Goal: Task Accomplishment & Management: Manage account settings

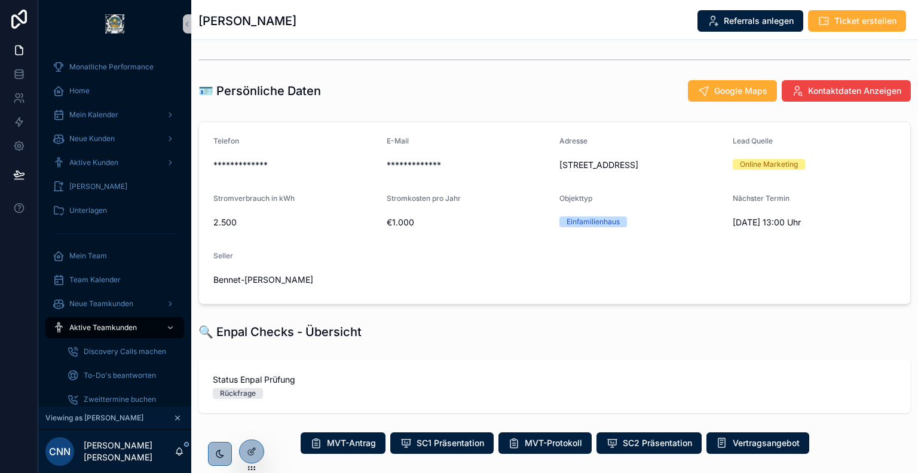
scroll to position [183, 0]
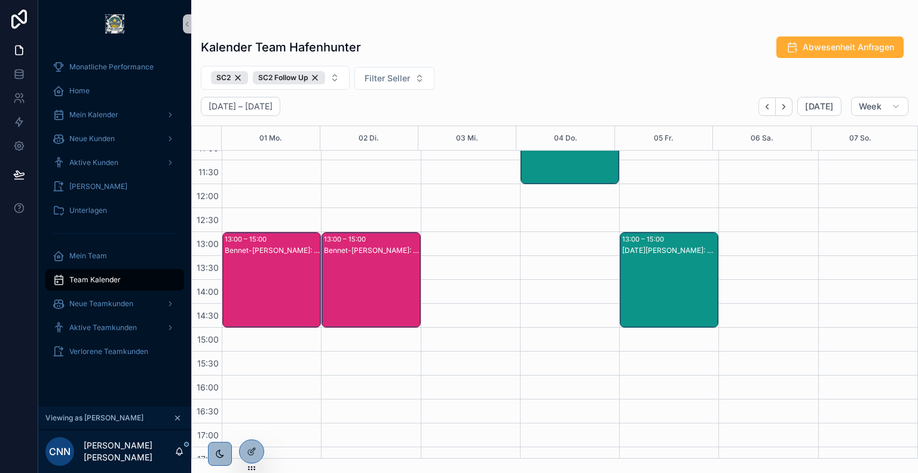
scroll to position [253, 0]
click at [768, 106] on icon "Back" at bounding box center [767, 106] width 9 height 9
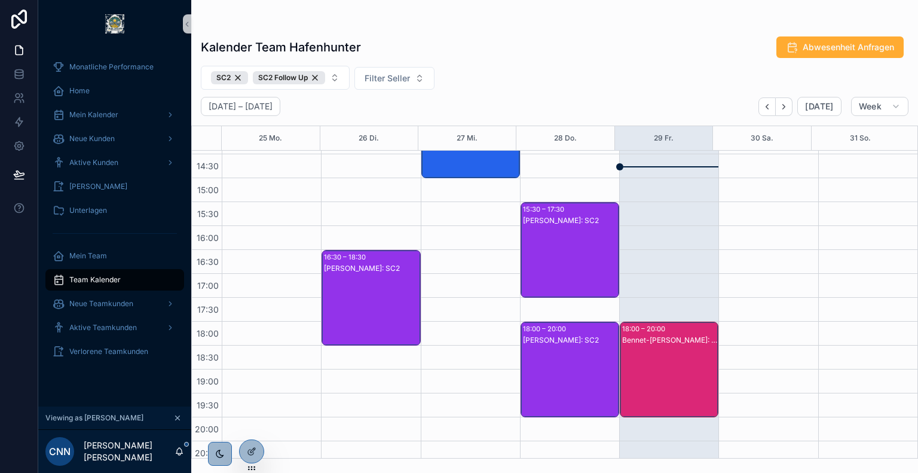
scroll to position [422, 0]
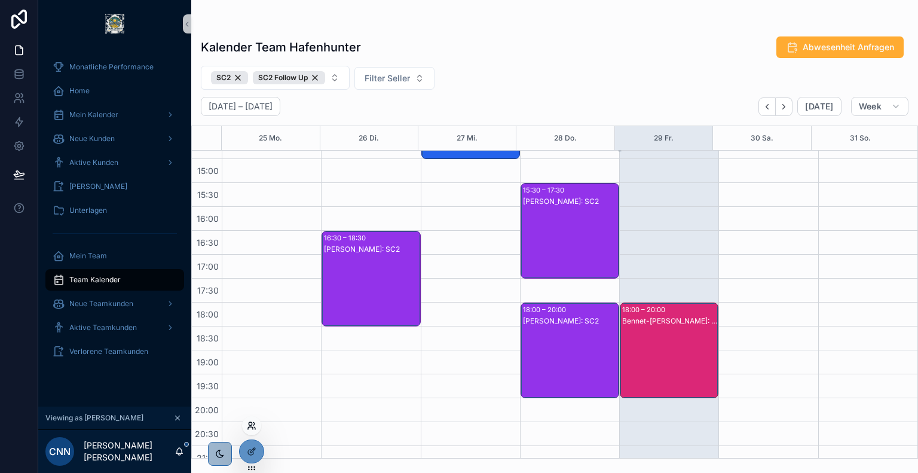
click at [253, 428] on icon at bounding box center [250, 428] width 5 height 2
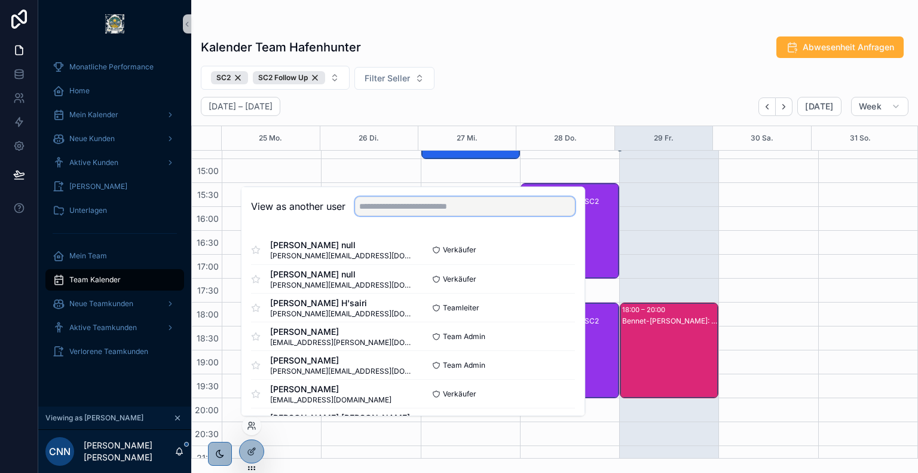
click at [412, 204] on input "text" at bounding box center [465, 206] width 220 height 19
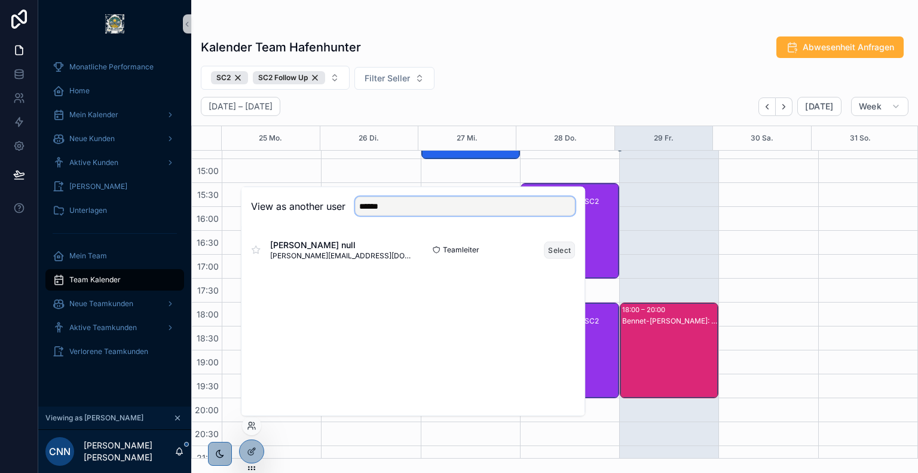
type input "******"
click at [550, 247] on button "Select" at bounding box center [559, 249] width 31 height 17
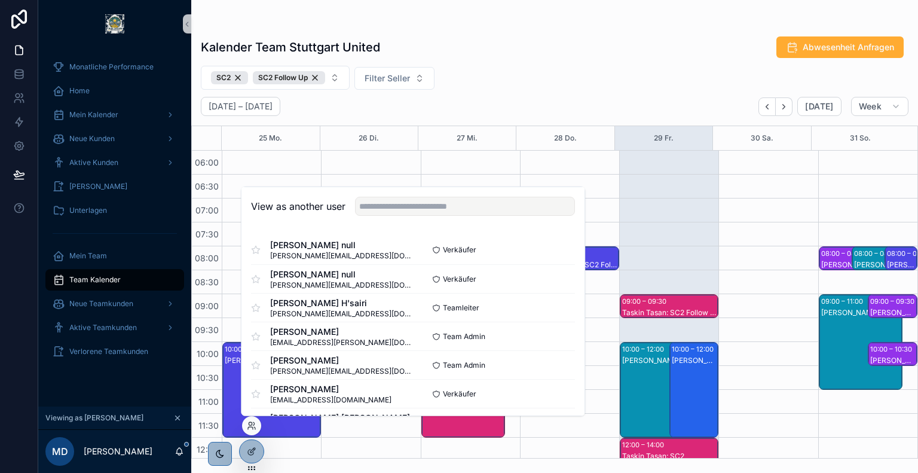
scroll to position [287, 0]
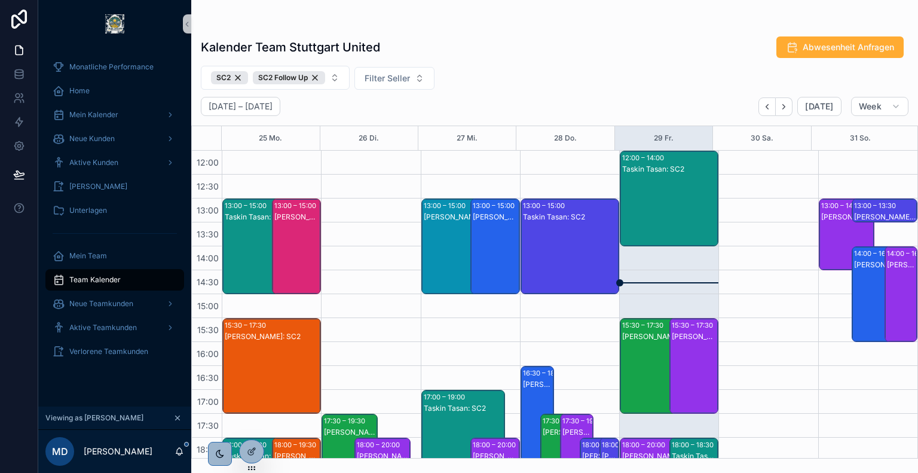
click at [576, 102] on div "[DATE] – [DATE] [DATE] Week" at bounding box center [554, 106] width 727 height 19
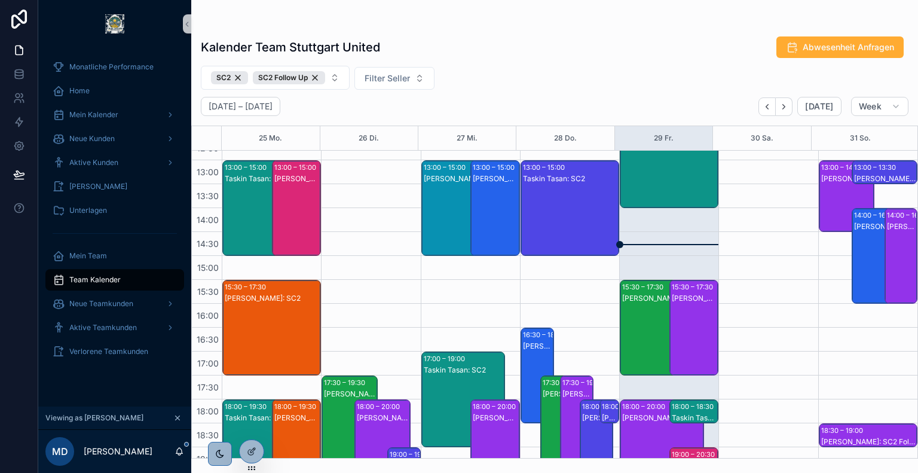
click at [652, 298] on div "[PERSON_NAME]: SC2" at bounding box center [662, 298] width 80 height 10
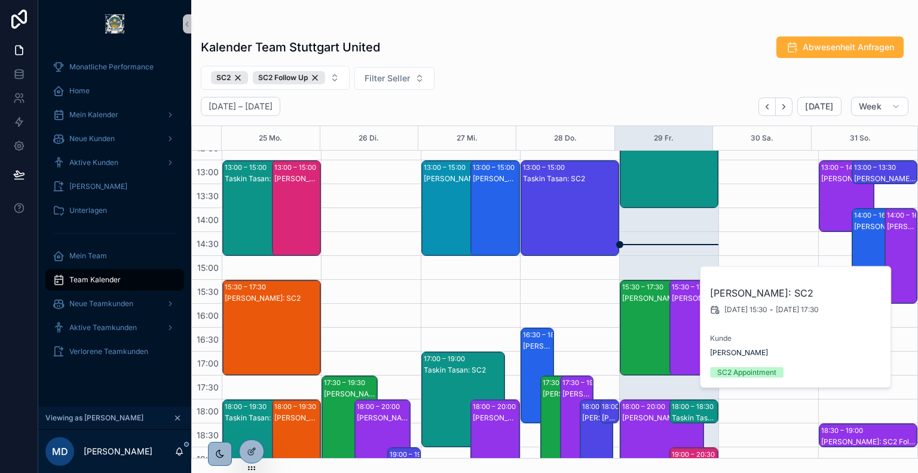
click at [680, 304] on div "[PERSON_NAME]: SC2" at bounding box center [695, 339] width 46 height 93
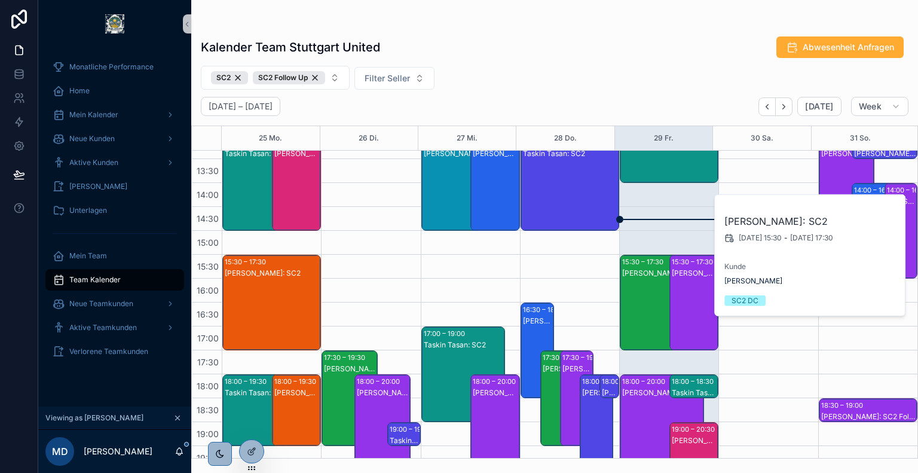
scroll to position [401, 0]
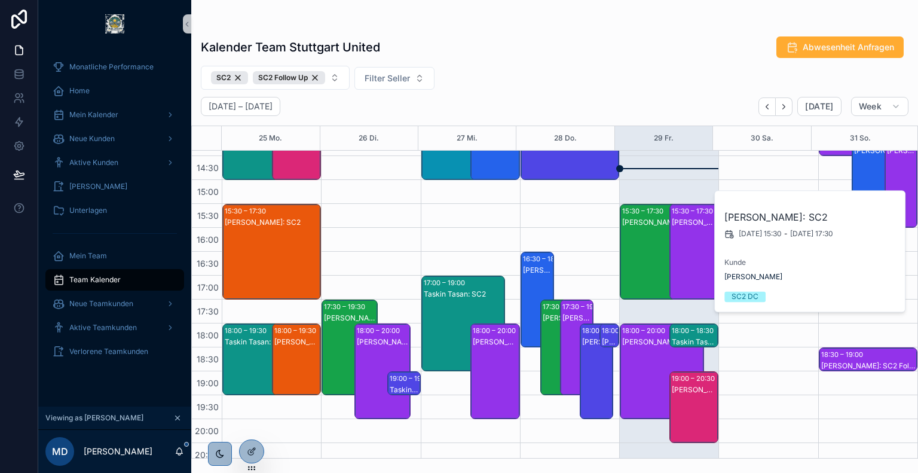
click at [639, 341] on div "[PERSON_NAME]: SC2" at bounding box center [662, 342] width 80 height 10
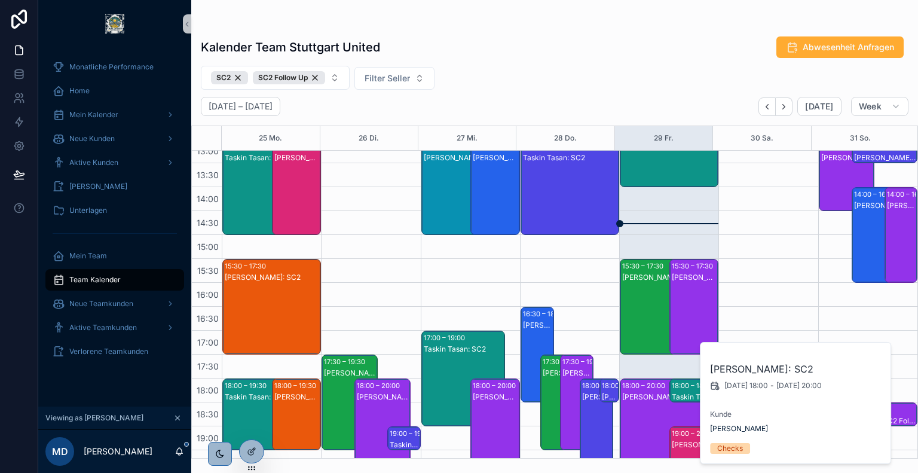
scroll to position [344, 0]
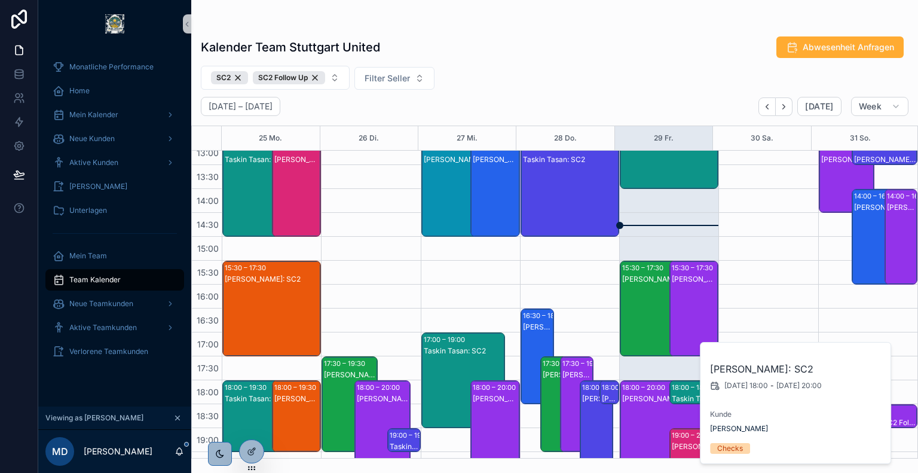
click at [540, 72] on div "SC2 SC2 Follow Up Filter Seller" at bounding box center [554, 78] width 727 height 24
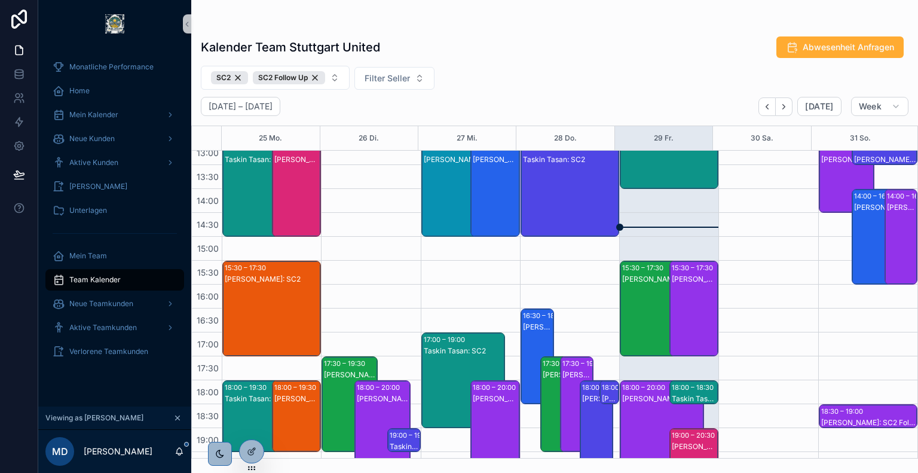
scroll to position [279, 0]
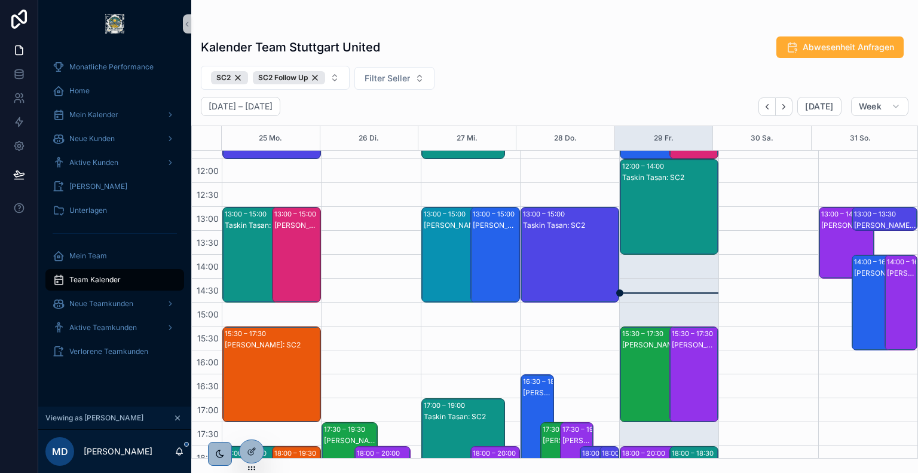
click at [651, 215] on div "Taskin Tasan: SC2" at bounding box center [669, 218] width 95 height 93
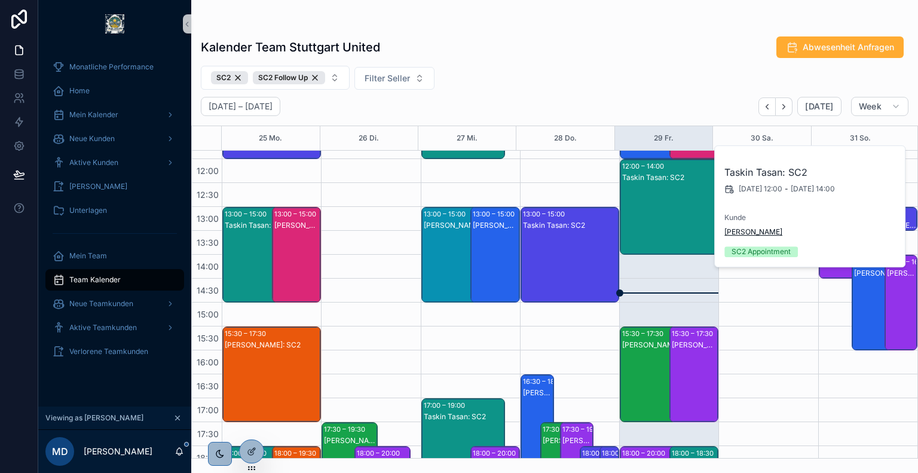
click at [740, 234] on span "[PERSON_NAME]" at bounding box center [753, 232] width 58 height 10
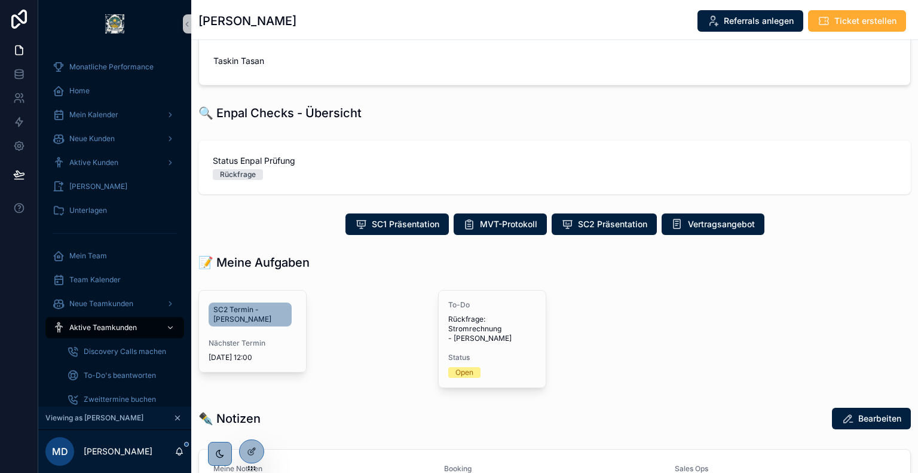
scroll to position [220, 0]
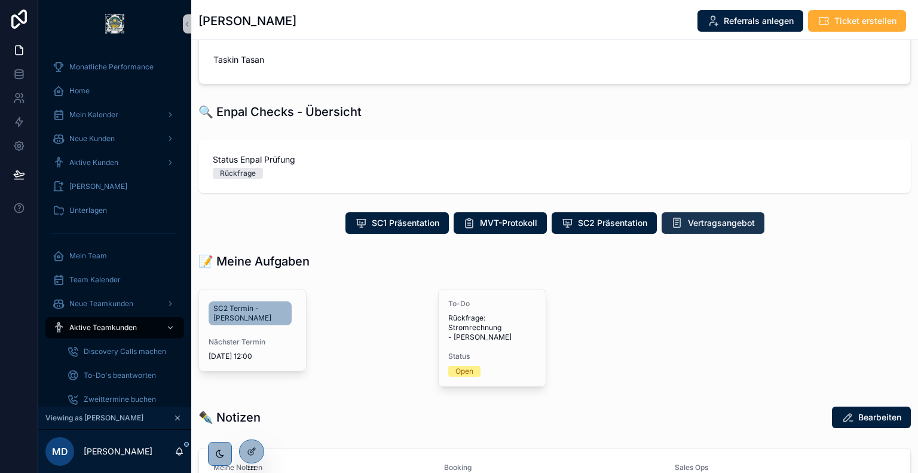
click at [721, 229] on span "Vertragsangebot" at bounding box center [721, 223] width 67 height 12
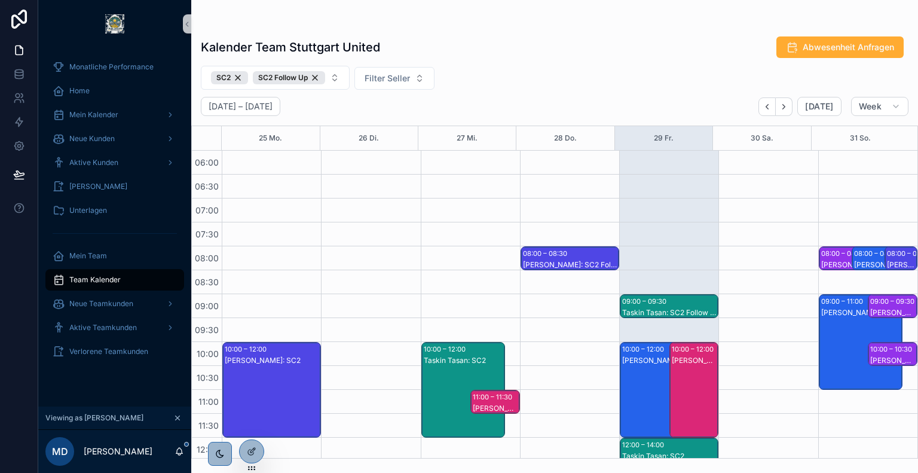
scroll to position [287, 0]
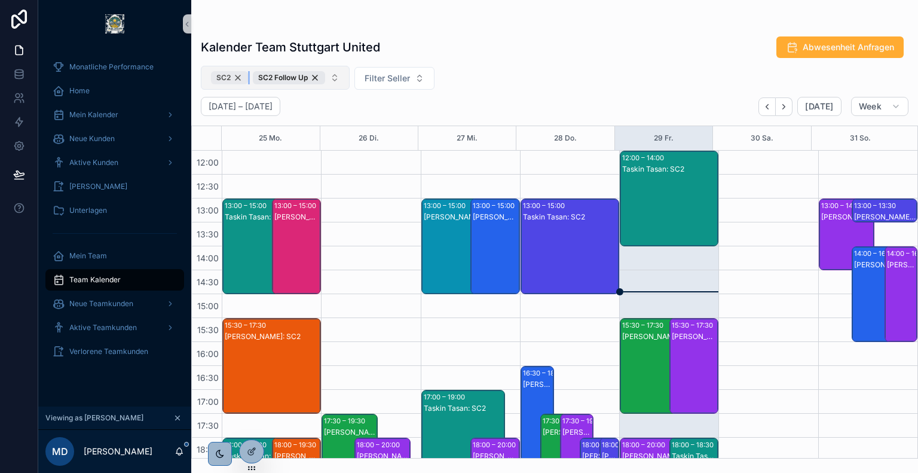
click at [239, 75] on div "SC2" at bounding box center [229, 77] width 37 height 13
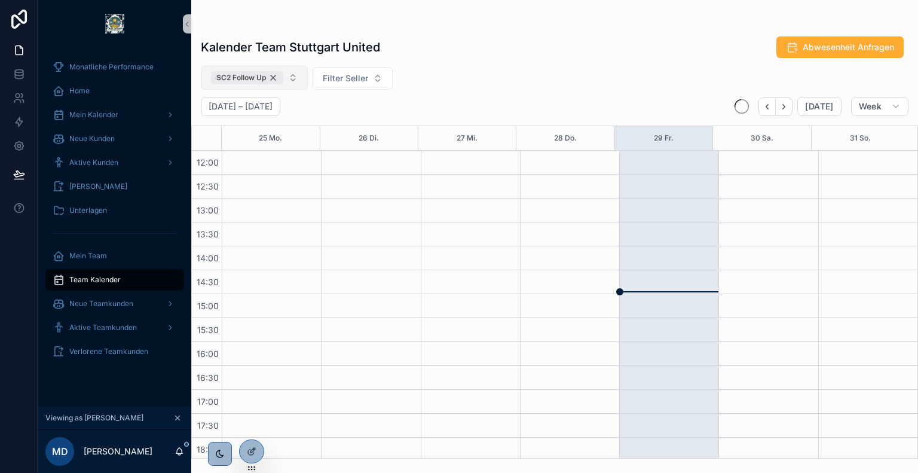
click at [278, 79] on div "SC2 Follow Up" at bounding box center [247, 77] width 72 height 13
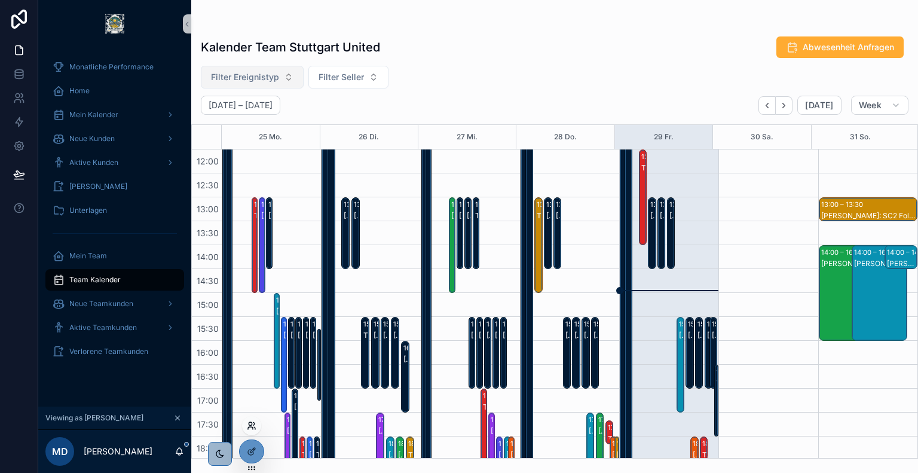
click at [249, 424] on icon at bounding box center [250, 423] width 3 height 3
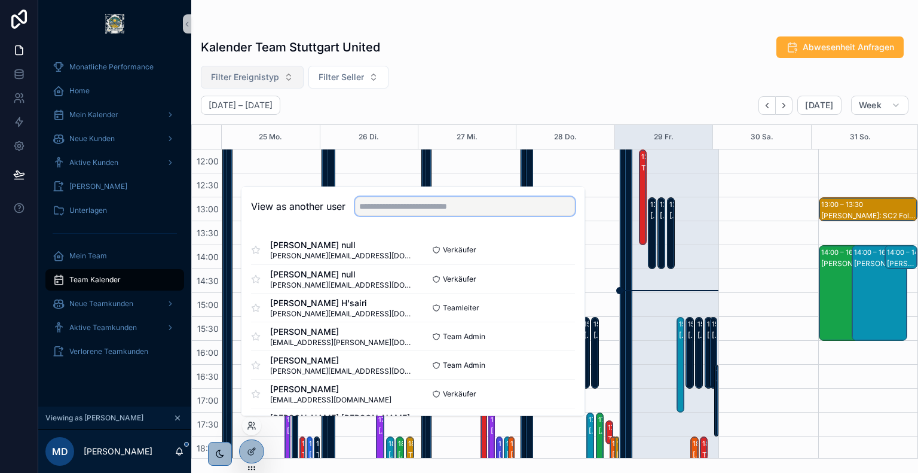
click at [423, 204] on input "text" at bounding box center [465, 206] width 220 height 19
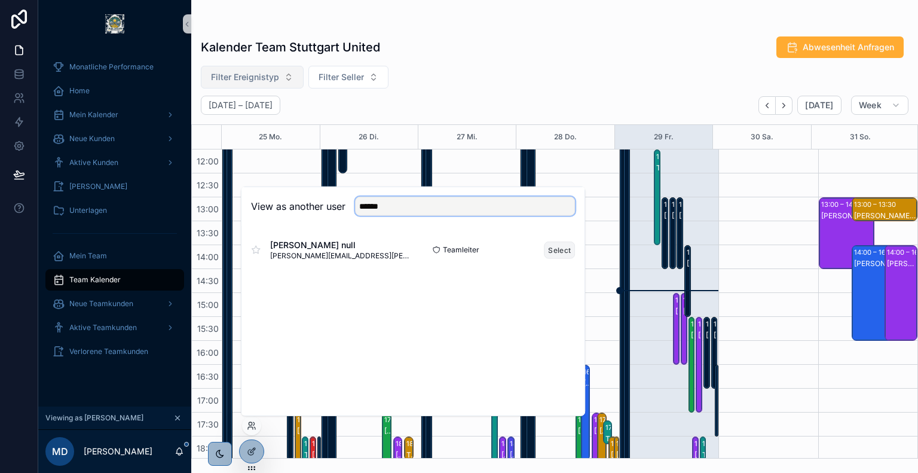
type input "******"
click at [557, 250] on button "Select" at bounding box center [559, 249] width 31 height 17
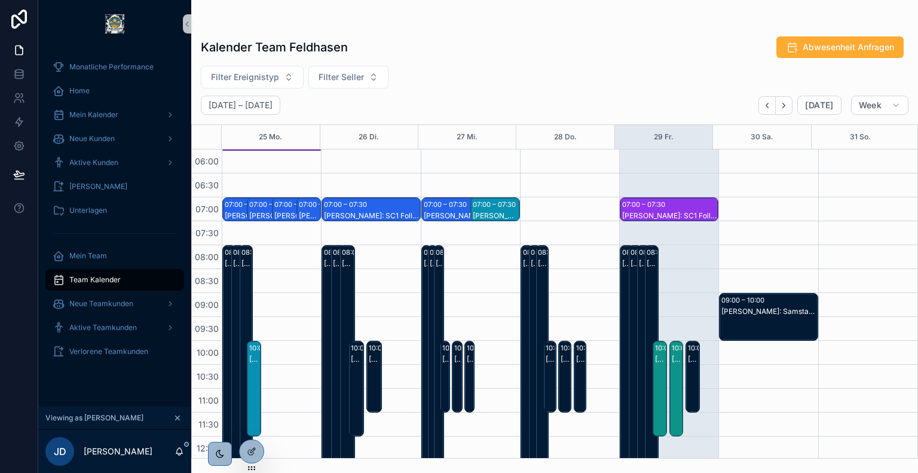
scroll to position [287, 0]
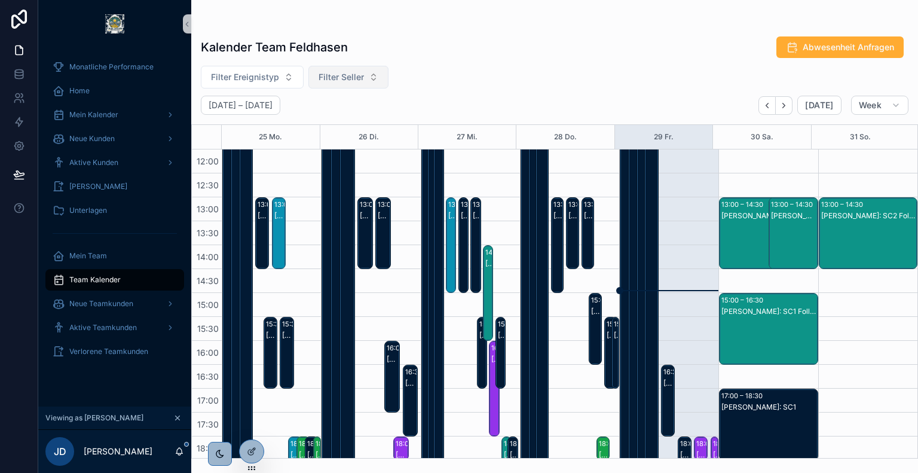
click at [345, 78] on span "Filter Seller" at bounding box center [341, 77] width 45 height 12
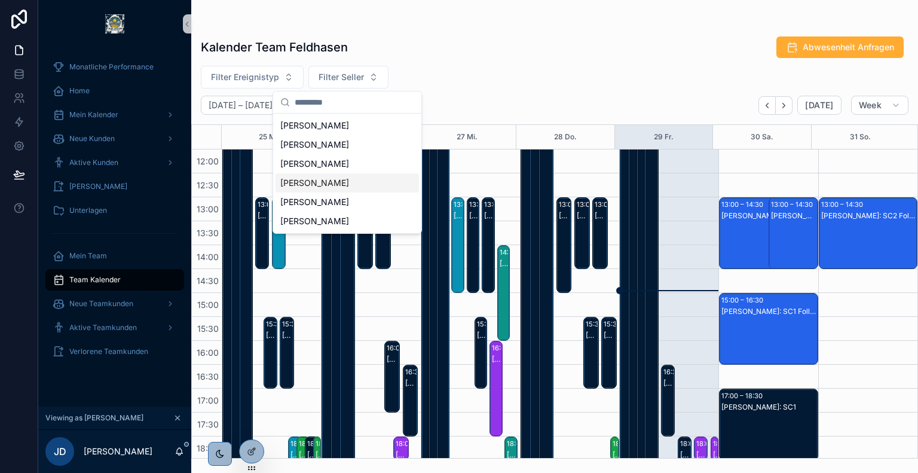
click at [343, 181] on div "[PERSON_NAME]" at bounding box center [347, 182] width 143 height 19
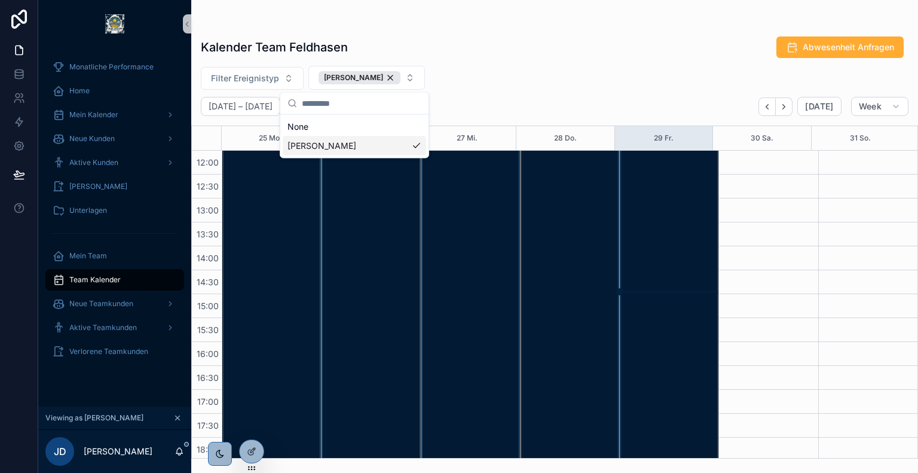
click at [486, 68] on div "Filter Ereignistyp [PERSON_NAME]" at bounding box center [554, 78] width 727 height 24
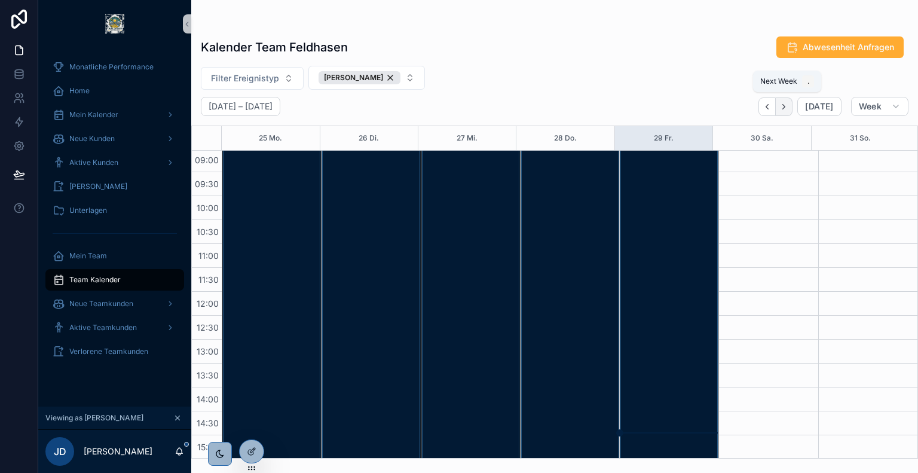
click at [785, 106] on icon "Next" at bounding box center [784, 106] width 2 height 5
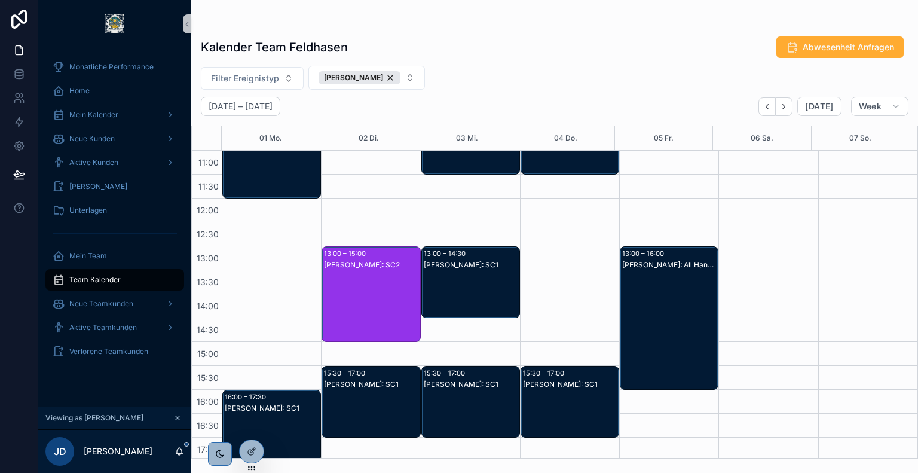
scroll to position [241, 0]
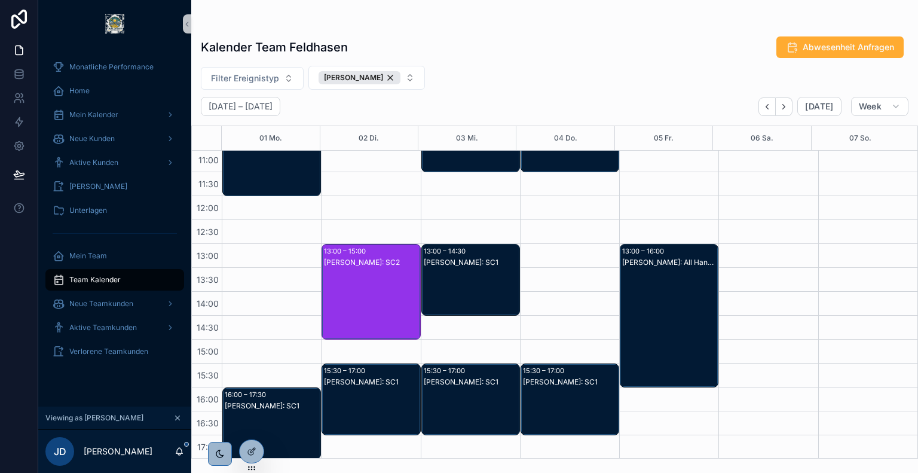
click at [454, 277] on div "[PERSON_NAME]: SC1" at bounding box center [471, 291] width 95 height 69
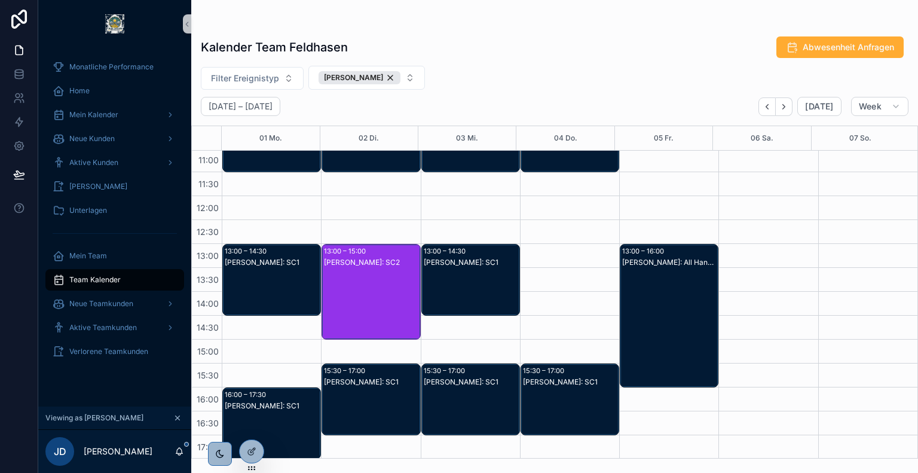
scroll to position [176, 0]
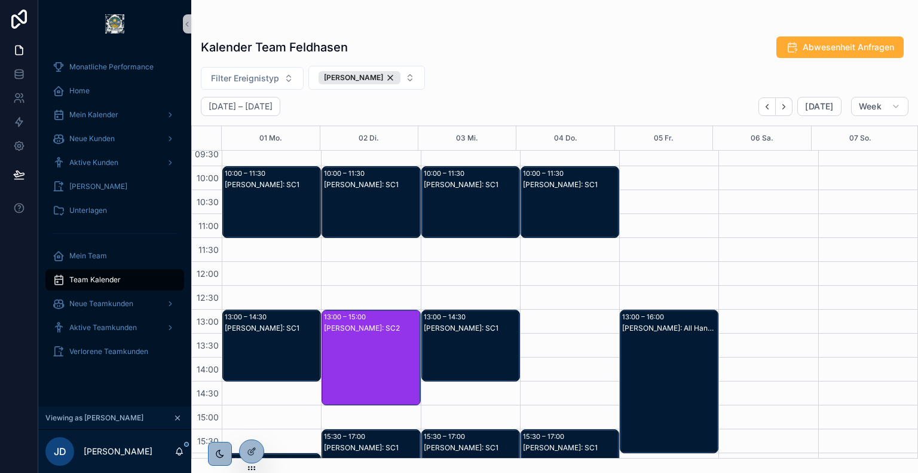
click at [467, 209] on div "[PERSON_NAME]: SC1" at bounding box center [471, 213] width 95 height 69
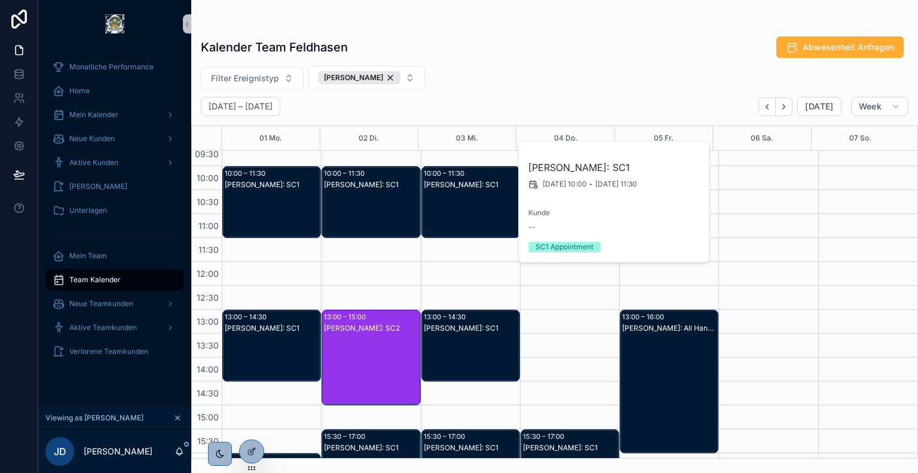
click at [390, 200] on div "[PERSON_NAME]: SC1" at bounding box center [371, 213] width 95 height 69
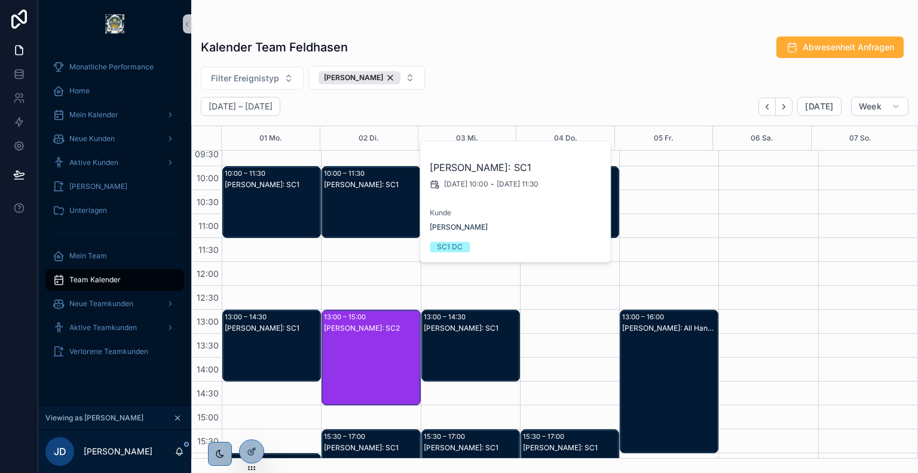
click at [294, 191] on div "[PERSON_NAME]: SC1" at bounding box center [272, 213] width 95 height 69
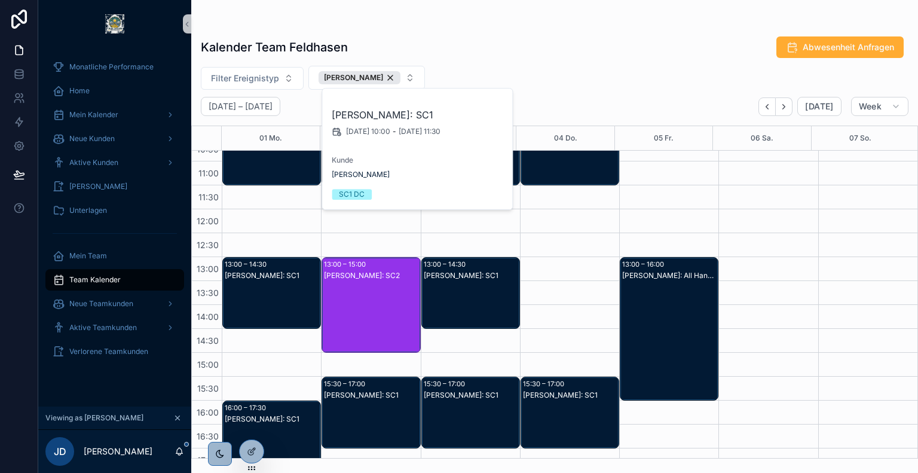
click at [271, 275] on div "[PERSON_NAME]: SC1" at bounding box center [272, 276] width 95 height 10
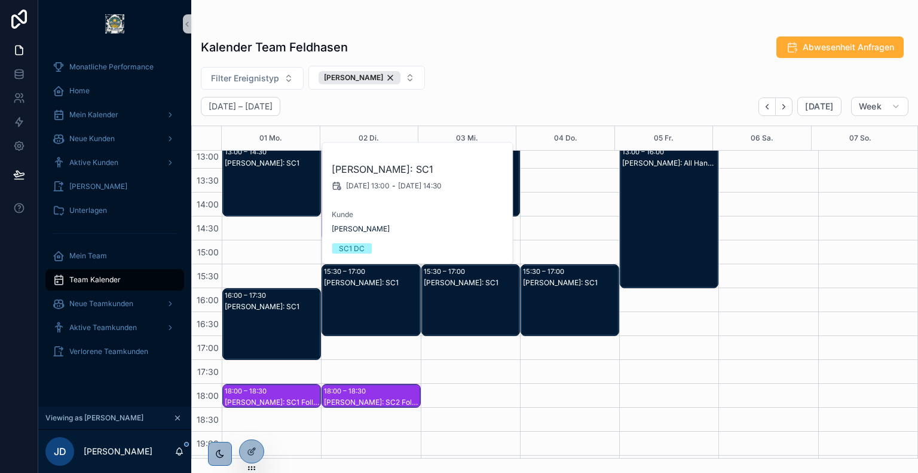
scroll to position [342, 0]
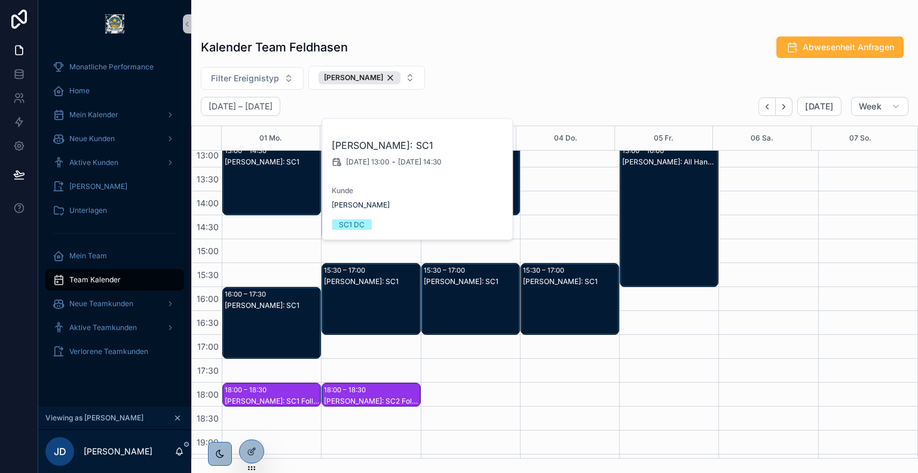
click at [266, 308] on div "[PERSON_NAME]: SC1" at bounding box center [272, 306] width 95 height 10
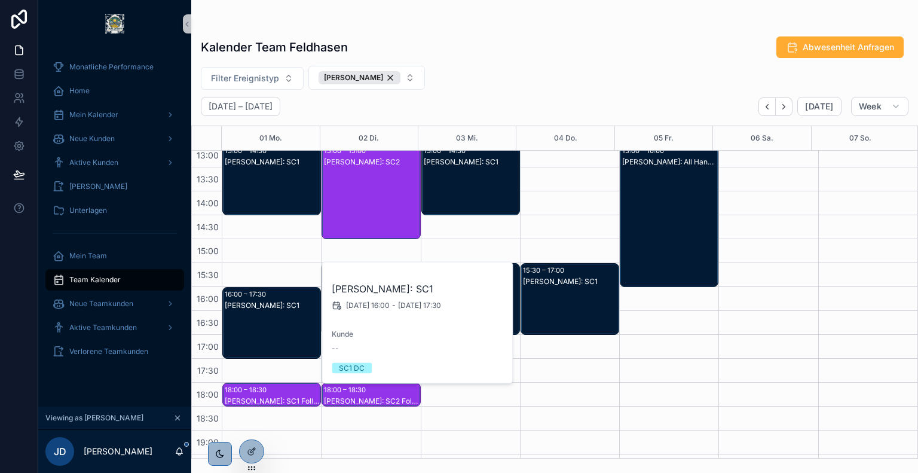
click at [553, 280] on div "[PERSON_NAME]: SC1" at bounding box center [570, 282] width 95 height 10
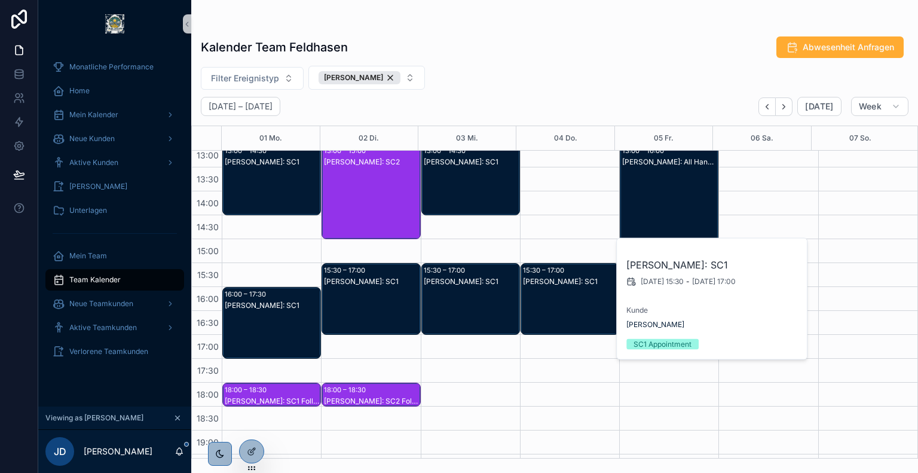
click at [496, 291] on div "[PERSON_NAME]: SC1" at bounding box center [471, 310] width 95 height 69
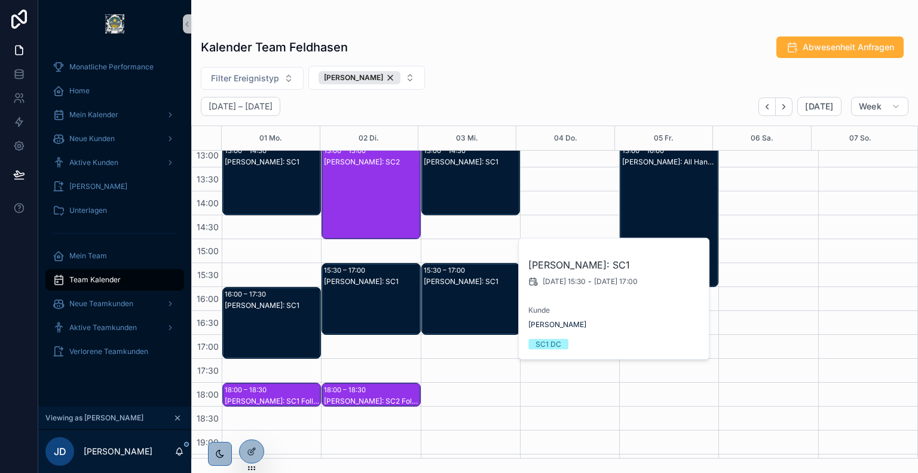
click at [402, 290] on div "[PERSON_NAME]: SC1" at bounding box center [371, 310] width 95 height 69
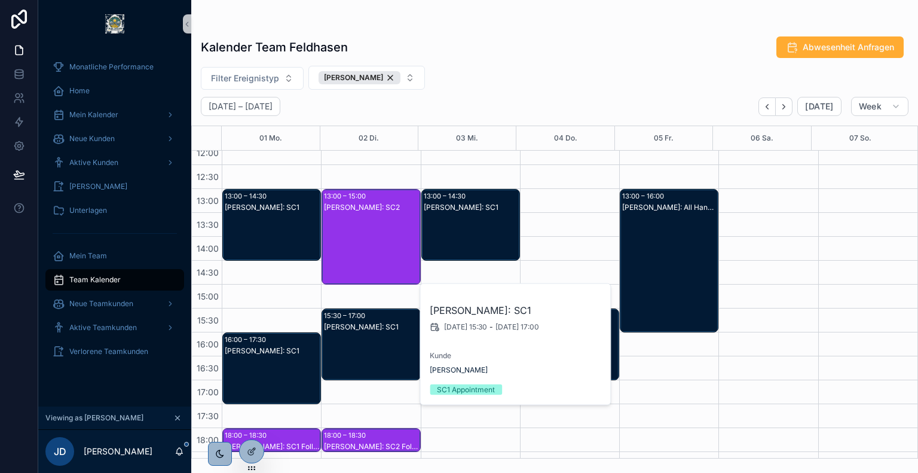
scroll to position [296, 0]
click at [479, 229] on div "[PERSON_NAME]: SC1" at bounding box center [471, 236] width 95 height 69
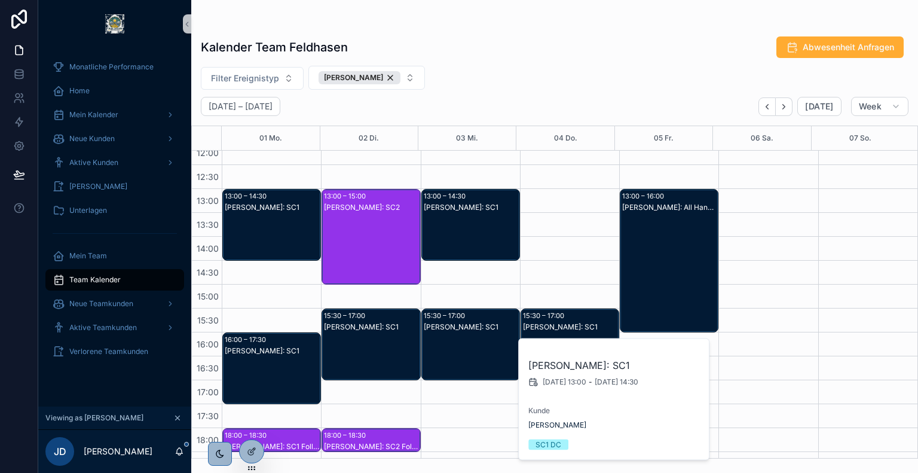
scroll to position [112, 0]
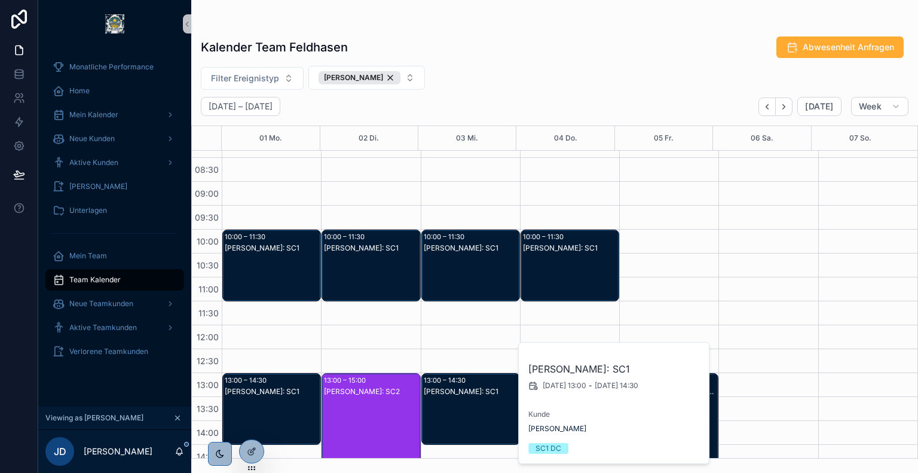
click at [533, 248] on div "[PERSON_NAME]: SC1" at bounding box center [570, 248] width 95 height 10
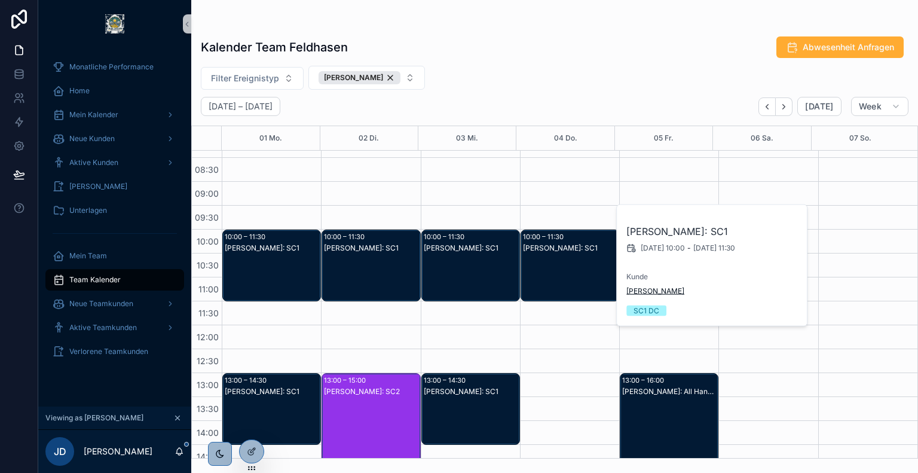
click at [650, 290] on span "[PERSON_NAME]" at bounding box center [655, 291] width 58 height 10
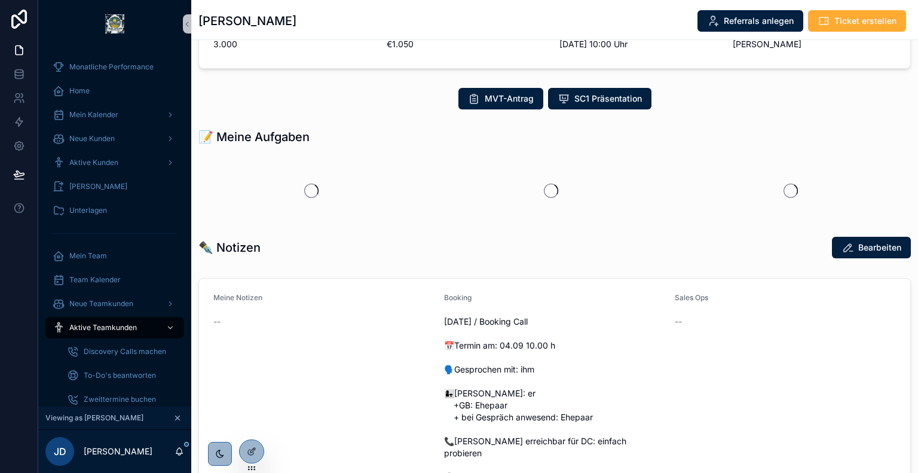
scroll to position [181, 0]
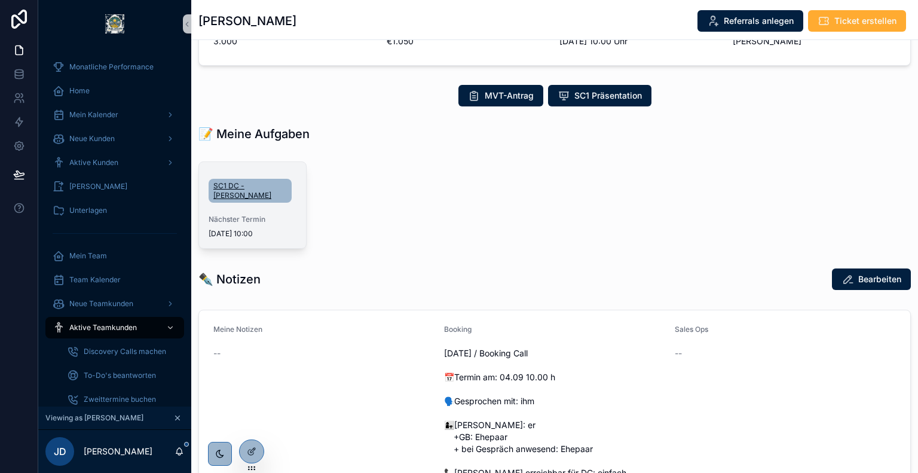
click at [250, 199] on span "SC1 DC - [PERSON_NAME]" at bounding box center [250, 190] width 74 height 19
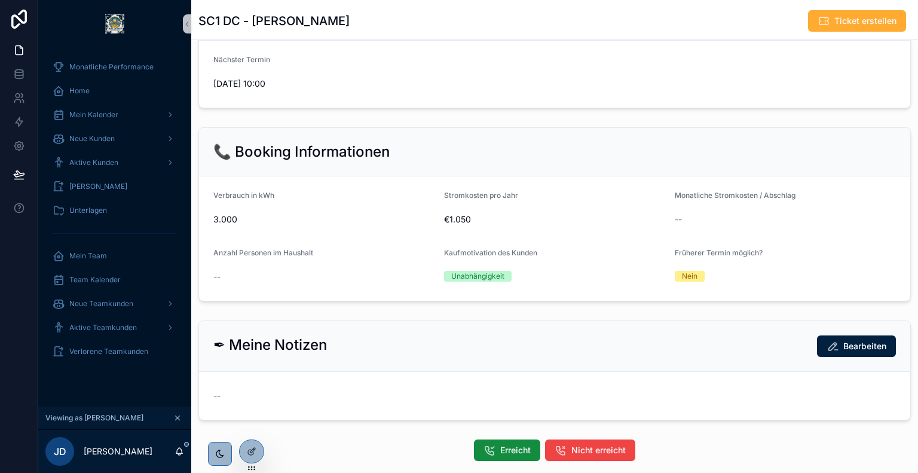
scroll to position [326, 0]
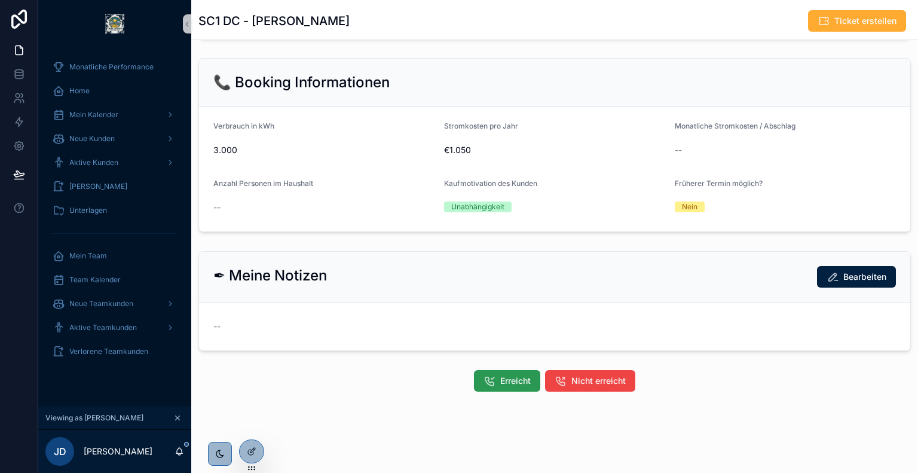
click at [507, 372] on button "Erreicht" at bounding box center [507, 381] width 66 height 22
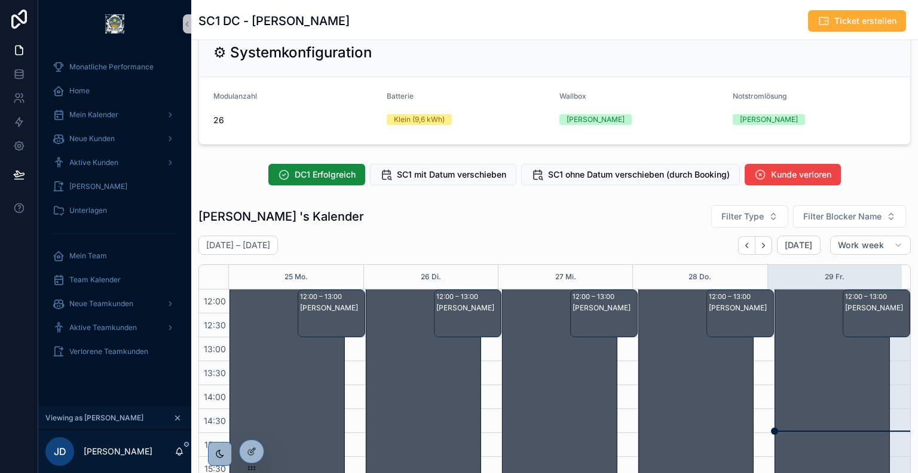
scroll to position [640, 0]
click at [789, 180] on span "Kunde verloren" at bounding box center [801, 174] width 60 height 12
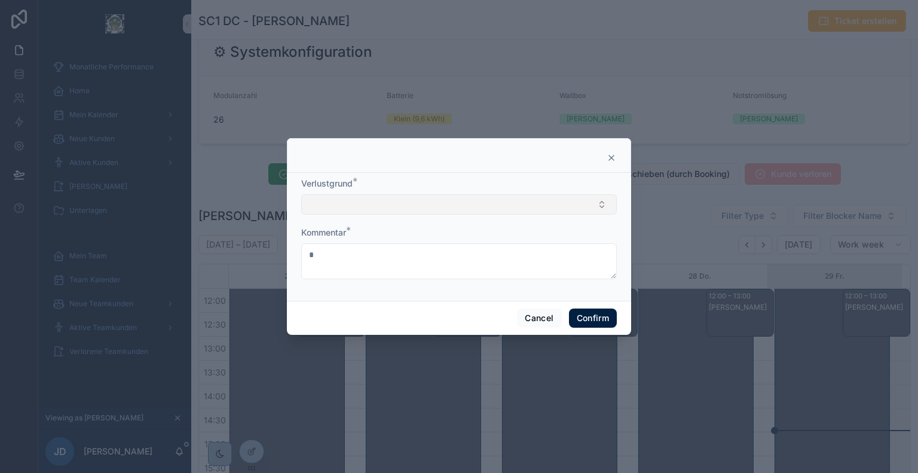
click at [362, 200] on button "Select Button" at bounding box center [459, 204] width 316 height 20
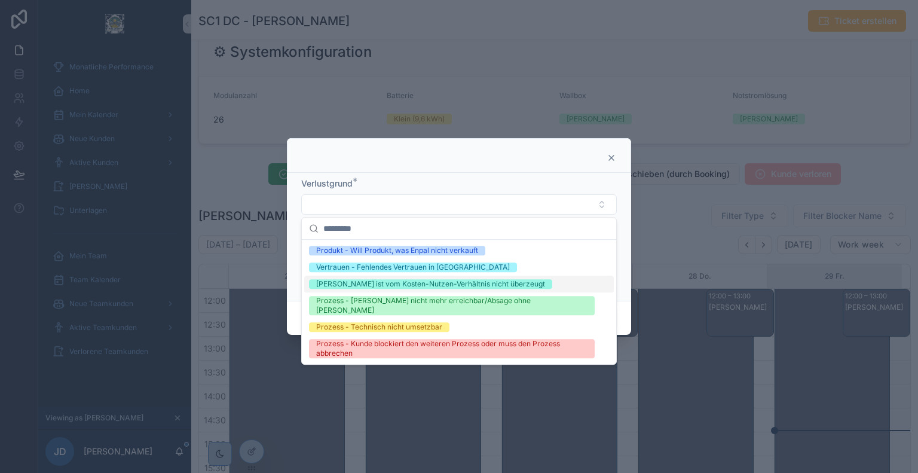
click at [433, 285] on div "[PERSON_NAME] ist vom Kosten-Nutzen-Verhältnis nicht überzeugt" at bounding box center [430, 284] width 229 height 10
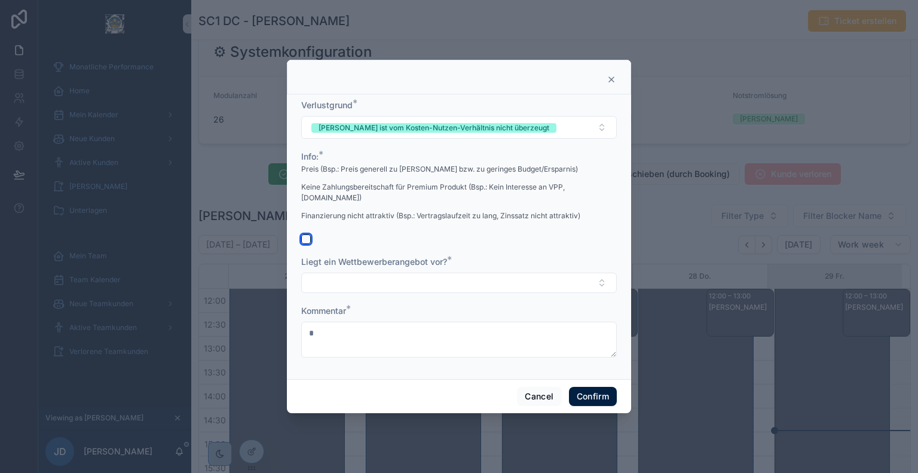
click at [305, 236] on button "button" at bounding box center [306, 239] width 10 height 10
click at [353, 273] on button "Select Button" at bounding box center [459, 283] width 316 height 20
click at [360, 326] on div "[PERSON_NAME]" at bounding box center [459, 323] width 310 height 17
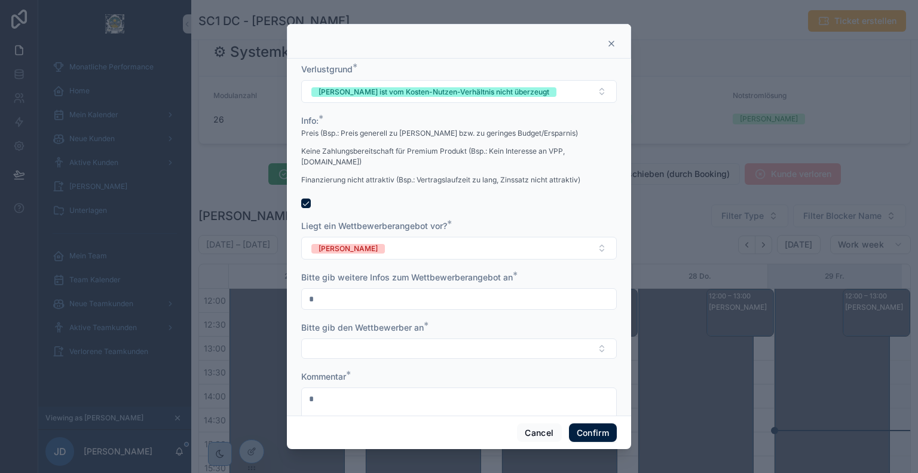
scroll to position [17, 0]
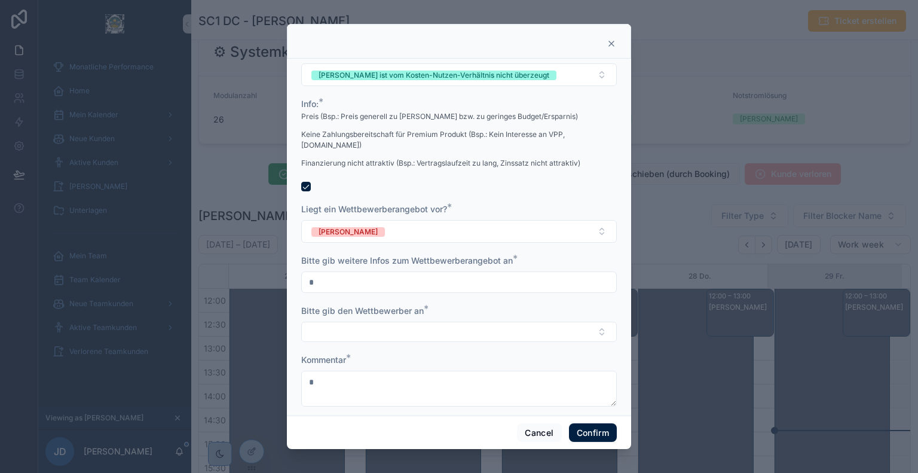
click at [415, 274] on input "text" at bounding box center [459, 282] width 314 height 17
type input "**********"
click at [412, 322] on button "Select Button" at bounding box center [459, 332] width 316 height 20
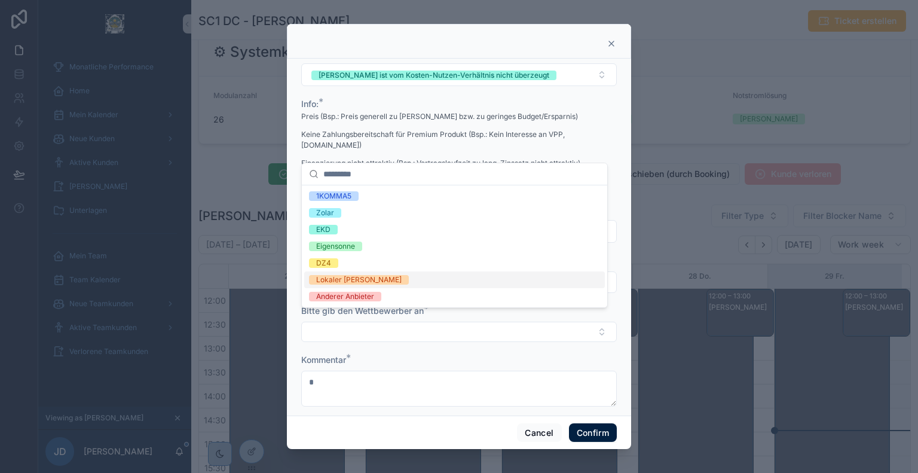
click at [383, 282] on div "Lokaler [PERSON_NAME]" at bounding box center [358, 280] width 85 height 10
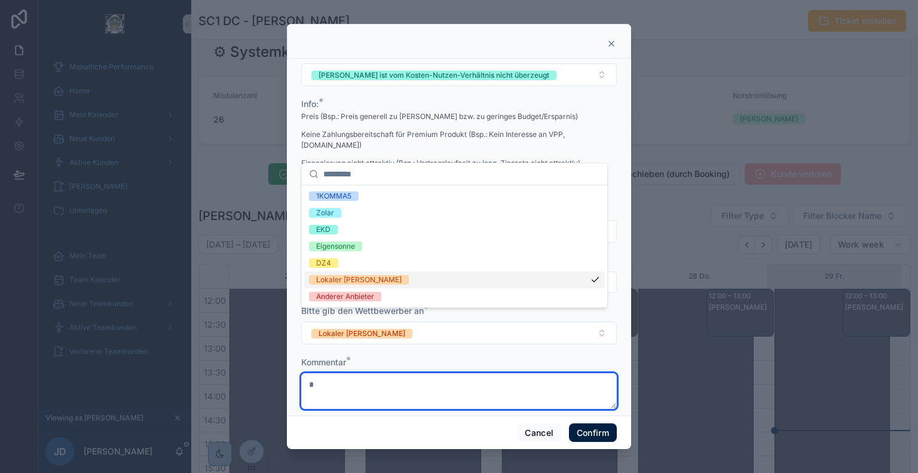
click at [356, 377] on textarea at bounding box center [459, 391] width 316 height 36
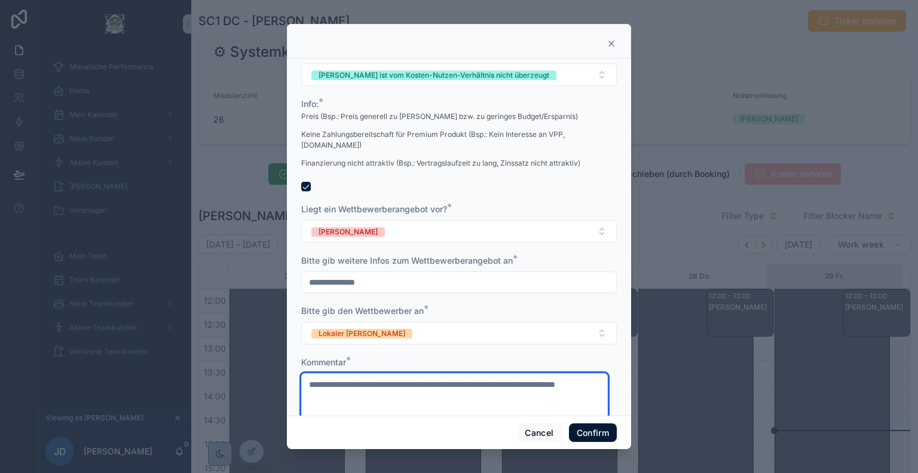
type textarea "**********"
click at [585, 426] on button "Confirm" at bounding box center [593, 432] width 48 height 19
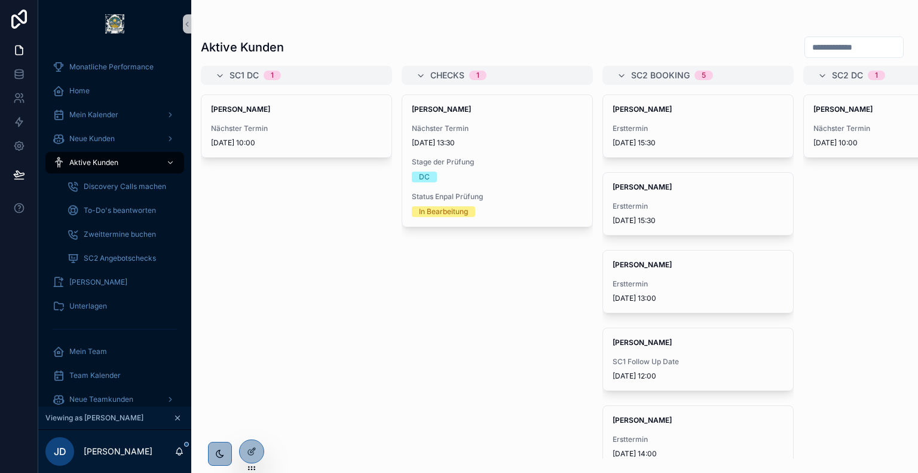
click at [819, 50] on input "scrollable content" at bounding box center [854, 47] width 98 height 17
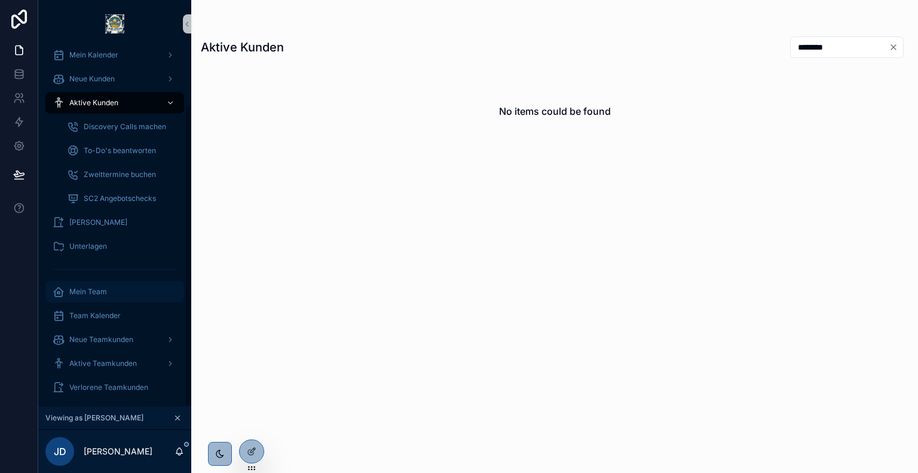
scroll to position [66, 0]
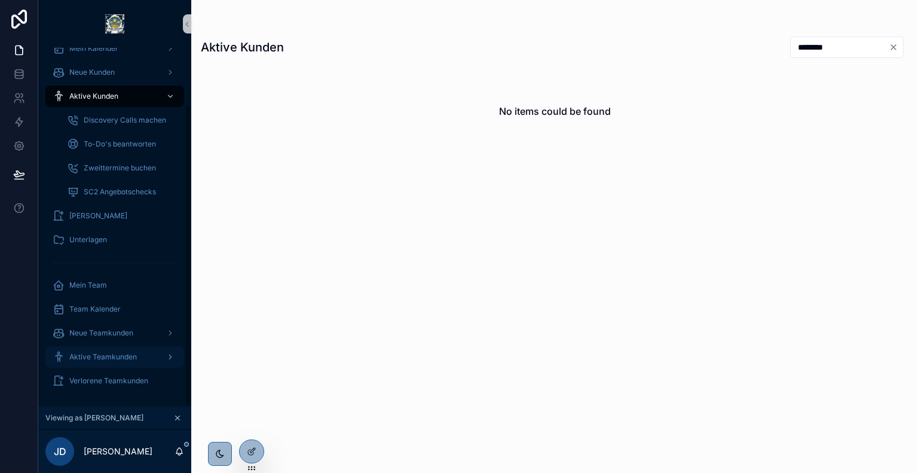
type input "********"
click at [117, 350] on div "Aktive Teamkunden" at bounding box center [115, 356] width 124 height 19
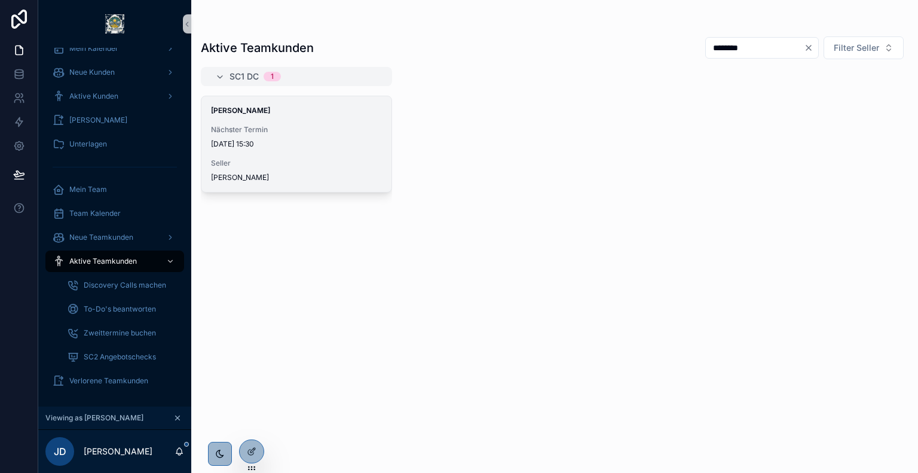
type input "********"
click at [270, 106] on strong "[PERSON_NAME]" at bounding box center [240, 110] width 59 height 9
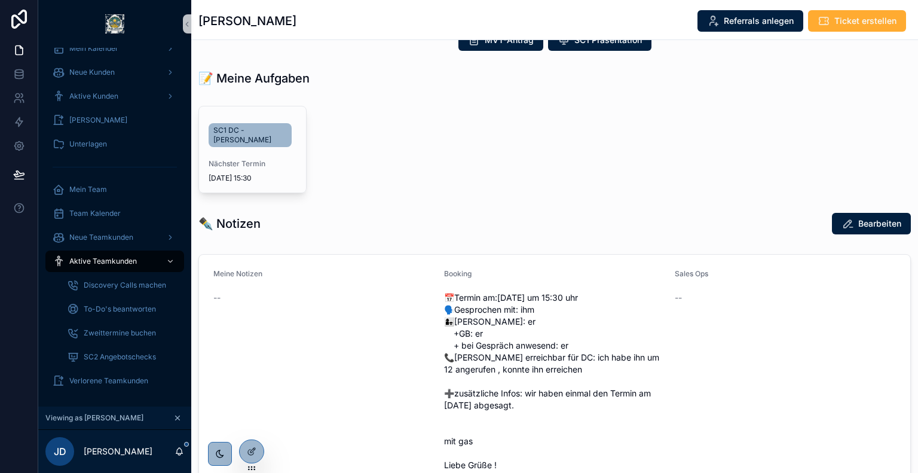
scroll to position [237, 0]
click at [268, 143] on span "SC1 DC - [PERSON_NAME]" at bounding box center [250, 135] width 74 height 19
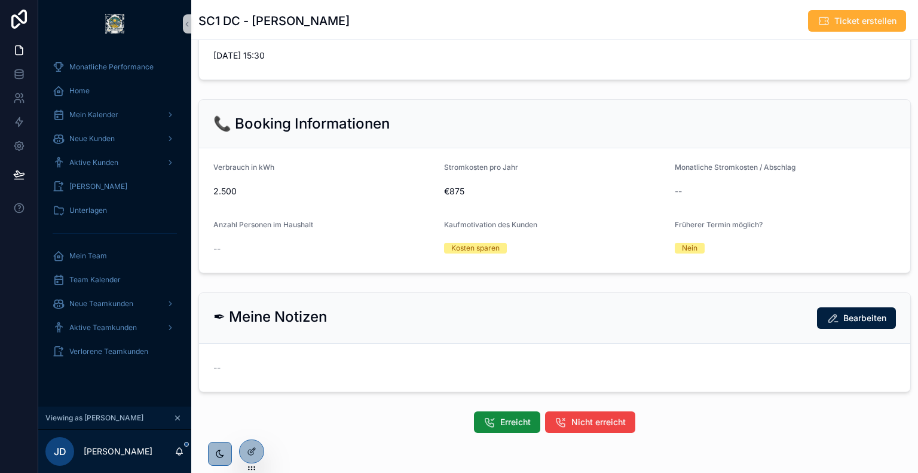
scroll to position [326, 0]
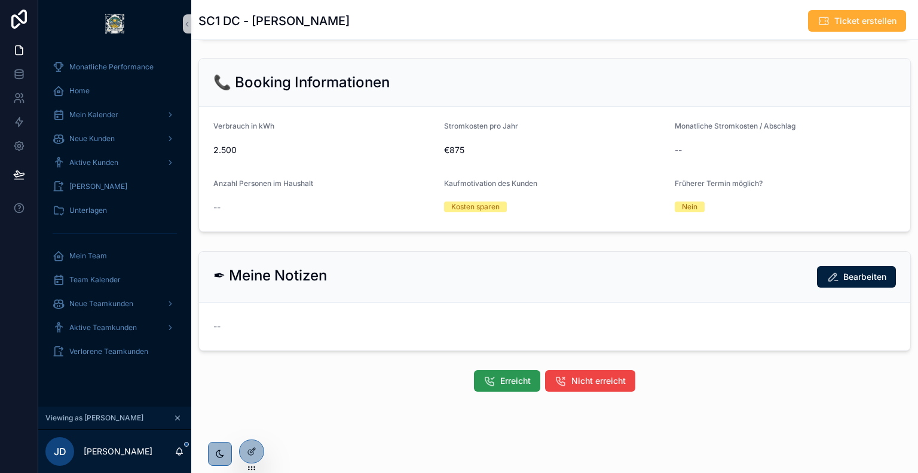
click at [499, 387] on button "Erreicht" at bounding box center [507, 381] width 66 height 22
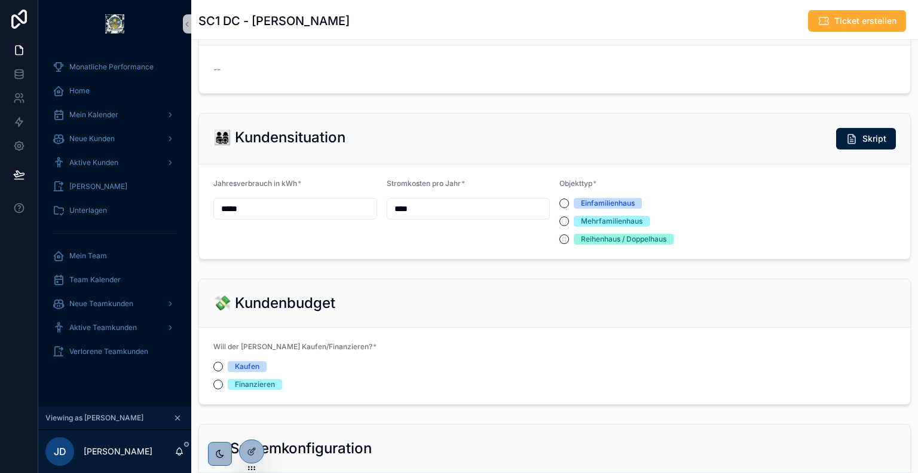
scroll to position [200, 0]
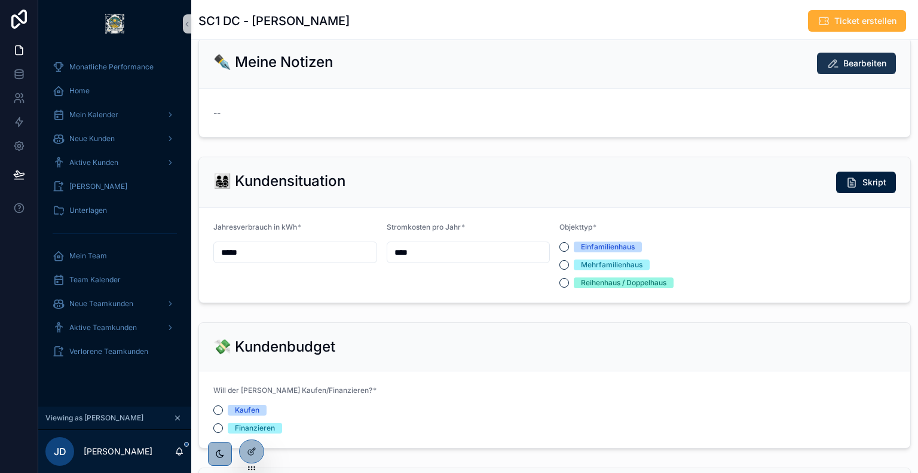
click at [843, 69] on span "Bearbeiten" at bounding box center [864, 63] width 43 height 12
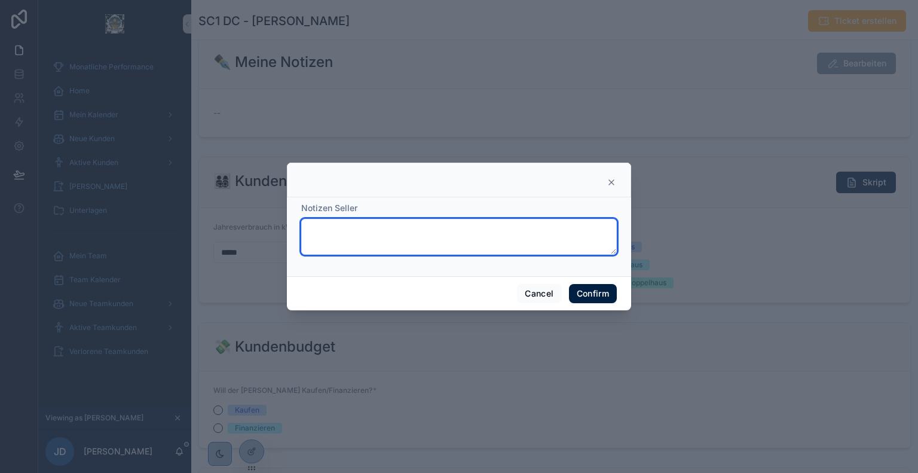
click at [397, 237] on textarea at bounding box center [459, 237] width 316 height 36
paste textarea "**********"
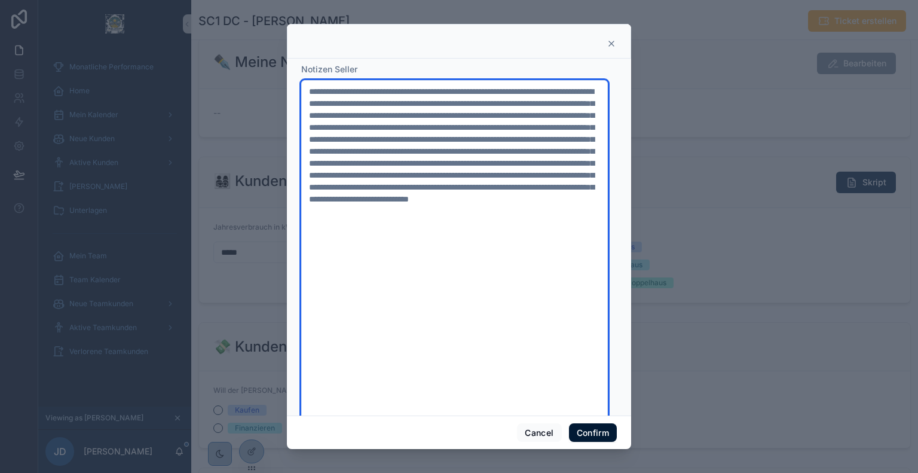
type textarea "**********"
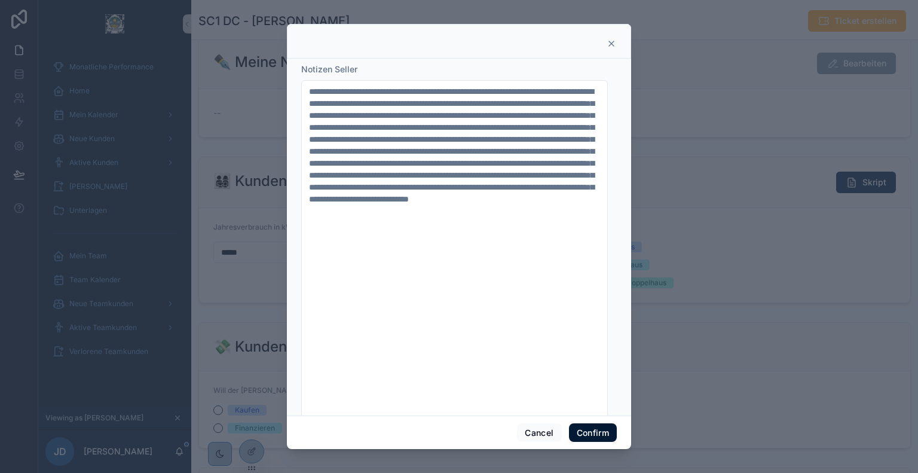
click at [597, 431] on button "Confirm" at bounding box center [593, 432] width 48 height 19
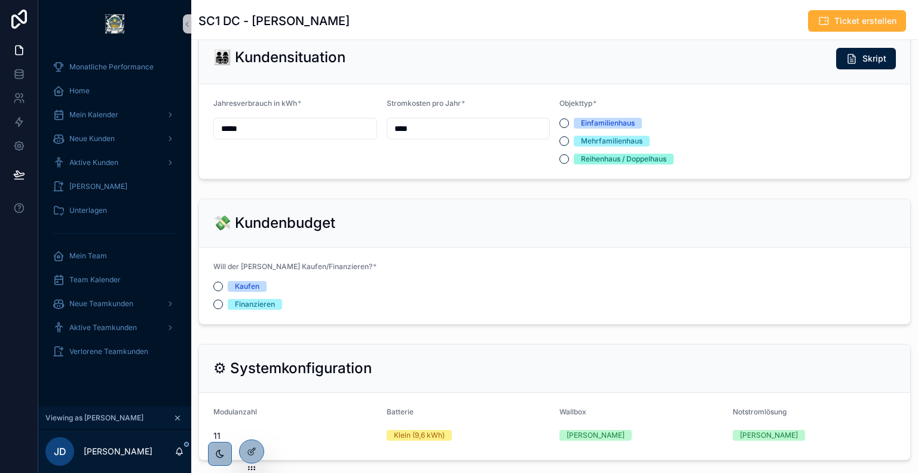
scroll to position [344, 0]
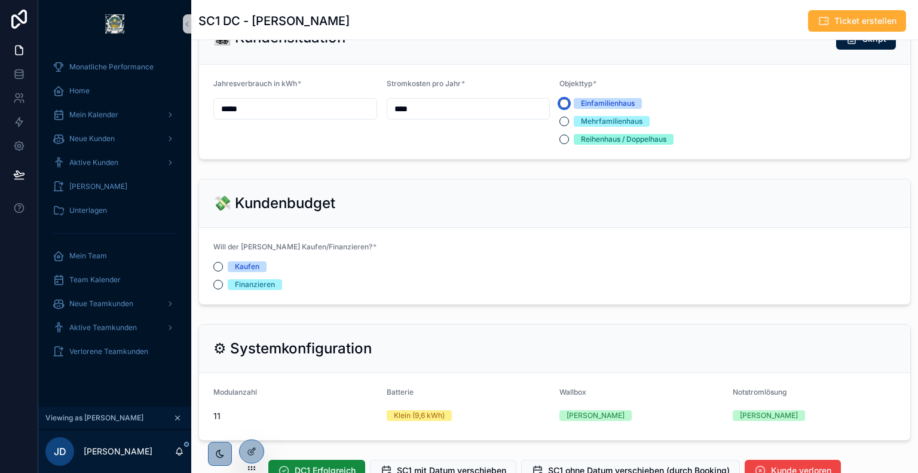
click at [561, 108] on button "Einfamilienhaus" at bounding box center [564, 104] width 10 height 10
click at [221, 289] on button "Finanzieren" at bounding box center [218, 285] width 10 height 10
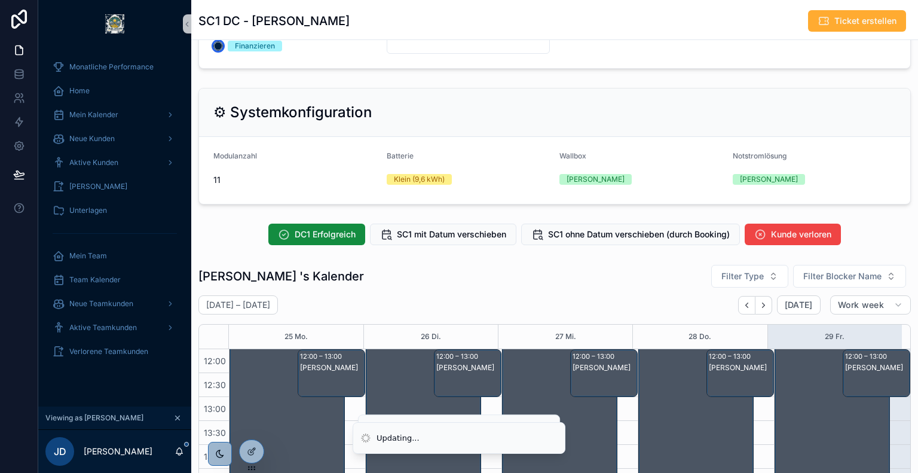
scroll to position [583, 0]
click at [328, 240] on span "DC1 Erfolgreich" at bounding box center [325, 234] width 61 height 12
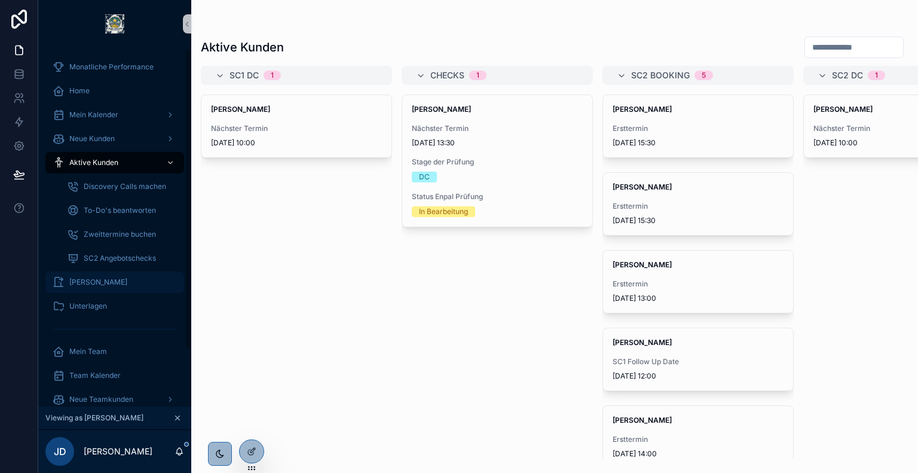
scroll to position [66, 0]
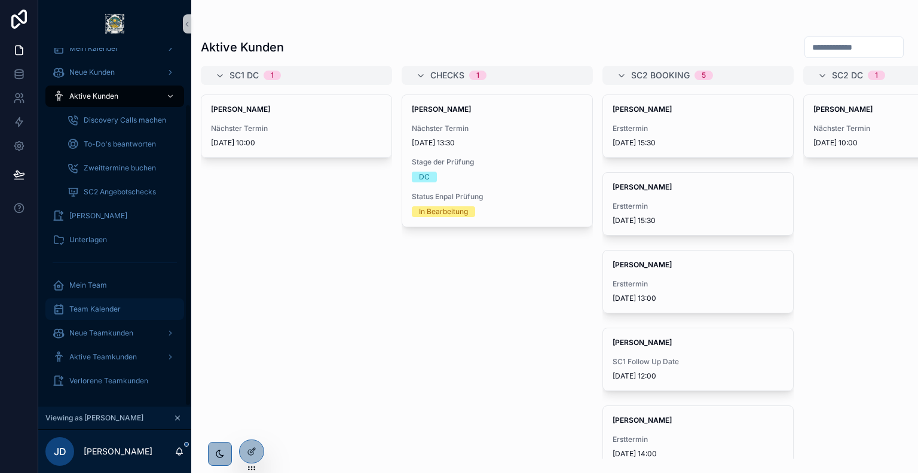
click at [117, 306] on span "Team Kalender" at bounding box center [94, 309] width 51 height 10
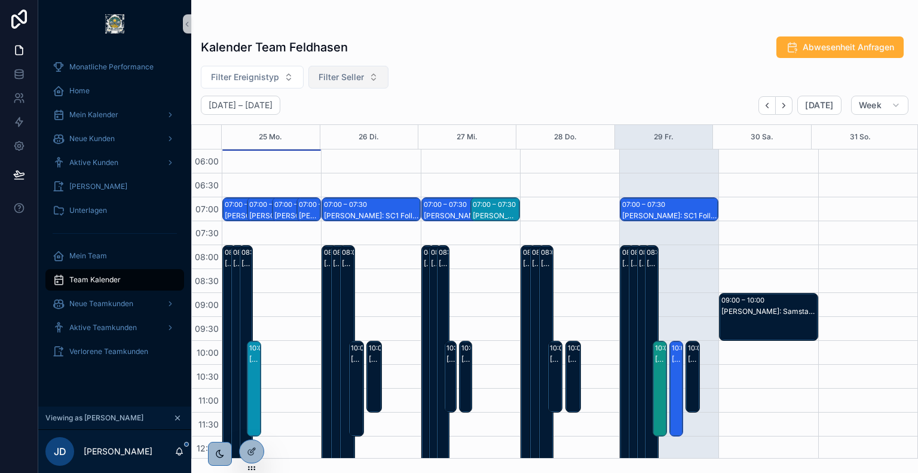
scroll to position [287, 0]
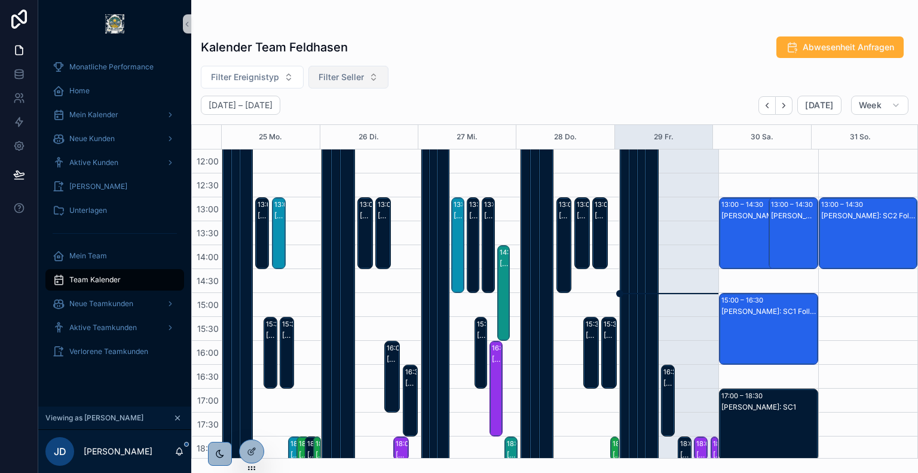
click at [346, 79] on span "Filter Seller" at bounding box center [341, 77] width 45 height 12
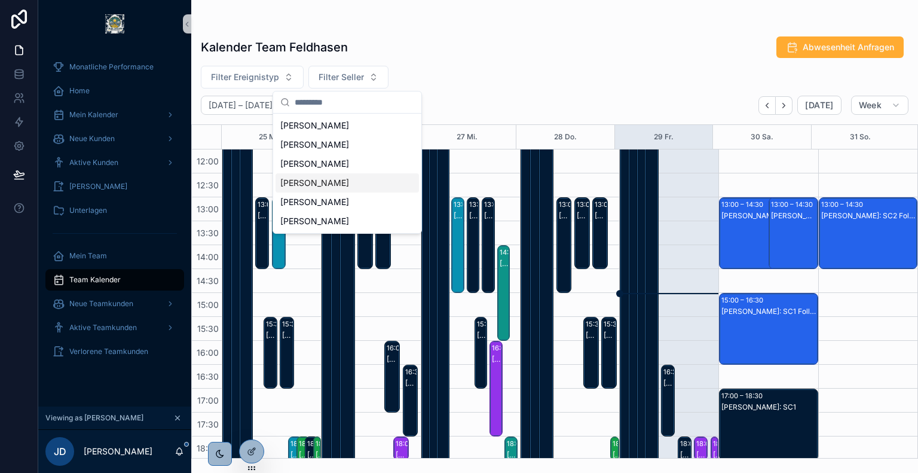
click at [330, 175] on div "[PERSON_NAME]" at bounding box center [347, 182] width 143 height 19
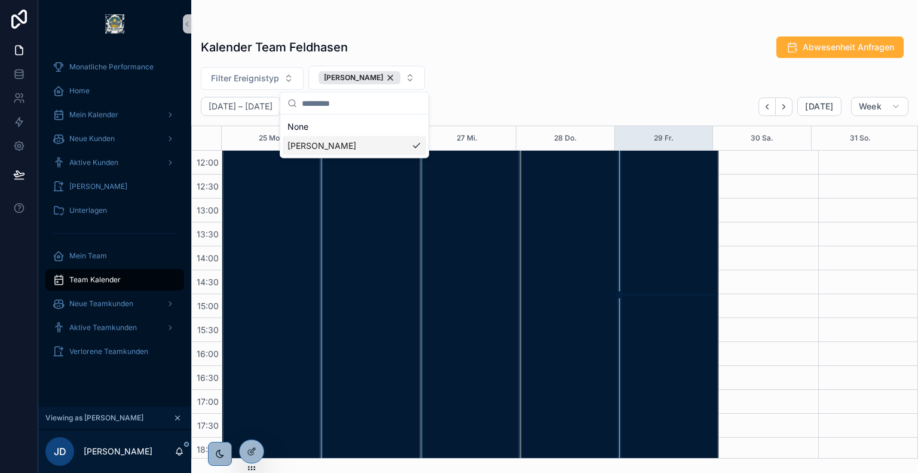
click at [537, 66] on div "Filter Ereignistyp [PERSON_NAME]" at bounding box center [554, 78] width 727 height 24
click at [782, 107] on icon "Next" at bounding box center [783, 106] width 9 height 9
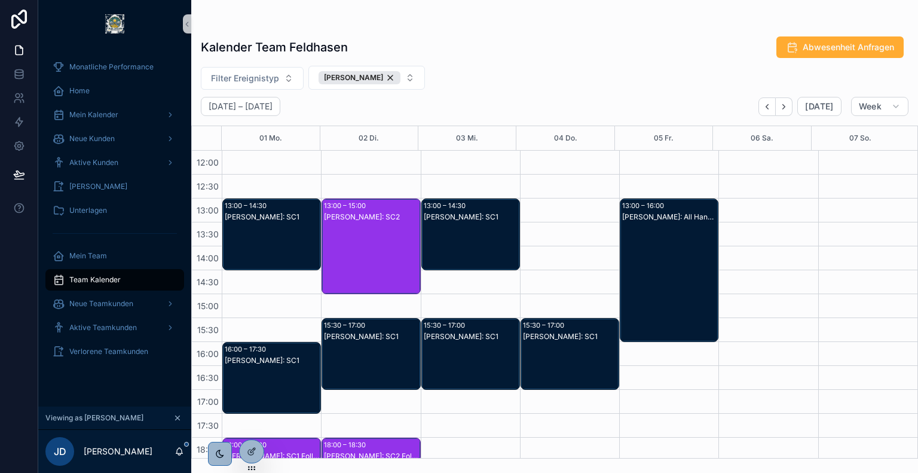
click at [475, 231] on div "[PERSON_NAME]: SC1" at bounding box center [471, 246] width 95 height 69
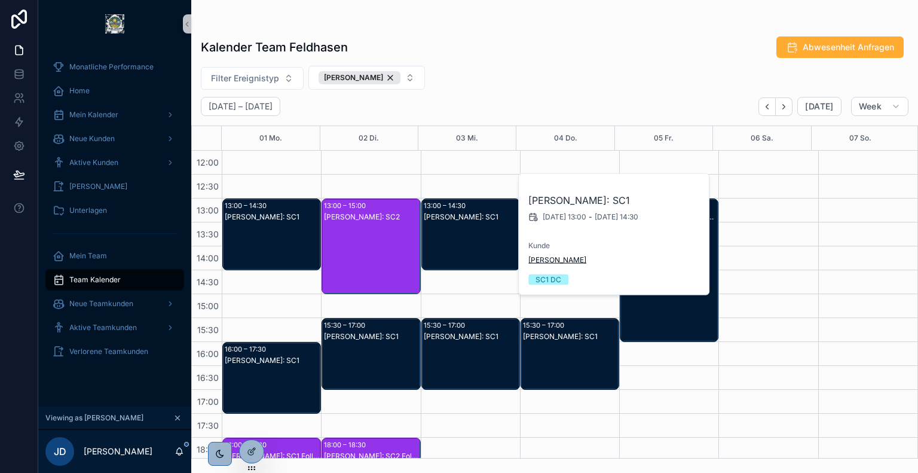
click at [576, 261] on span "[PERSON_NAME]" at bounding box center [557, 260] width 58 height 10
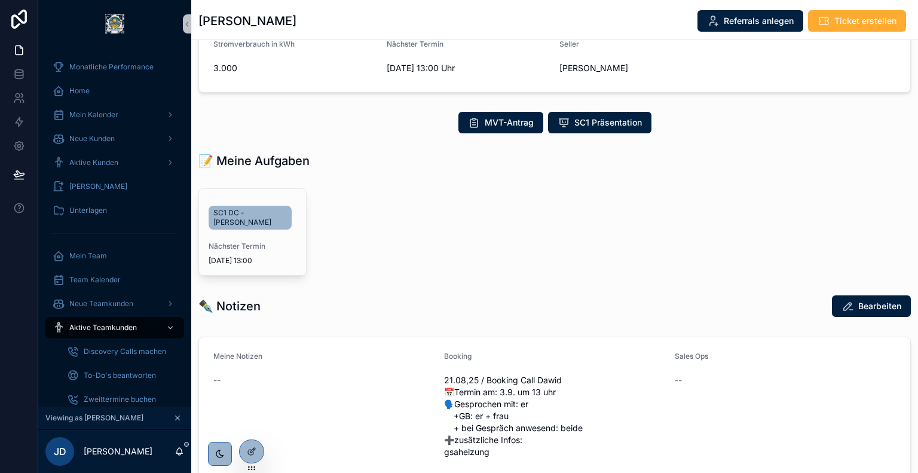
scroll to position [155, 0]
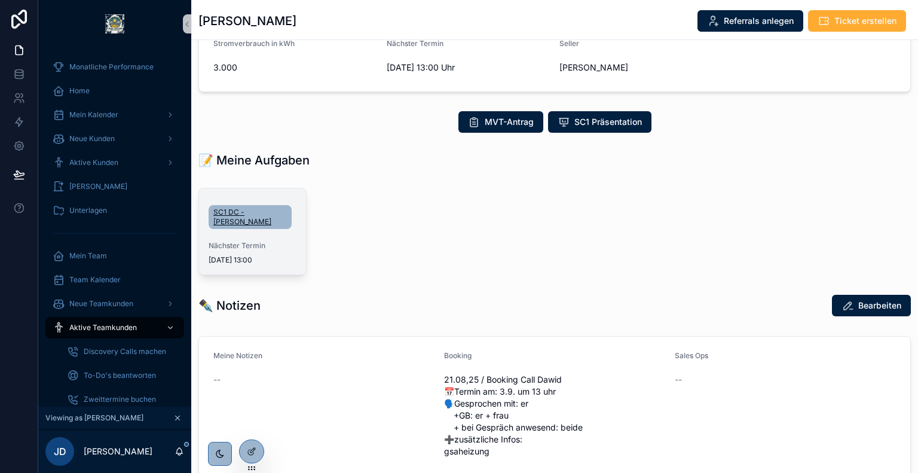
click at [249, 227] on span "SC1 DC - [PERSON_NAME]" at bounding box center [250, 216] width 74 height 19
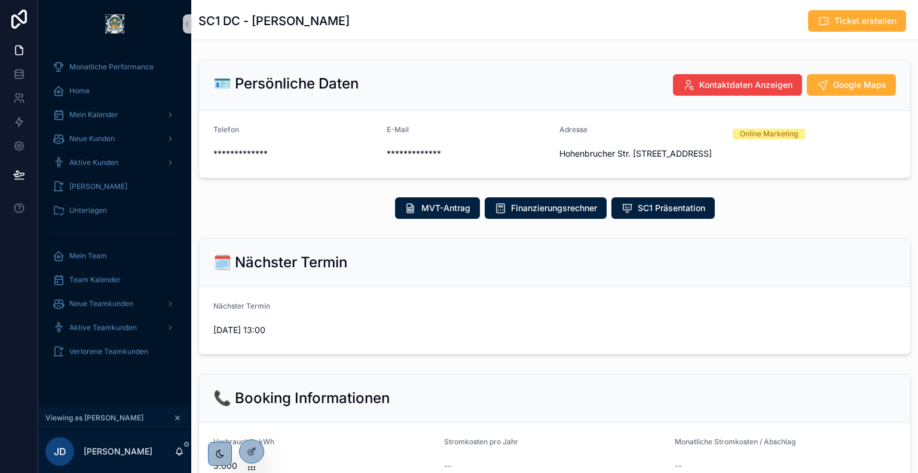
scroll to position [326, 0]
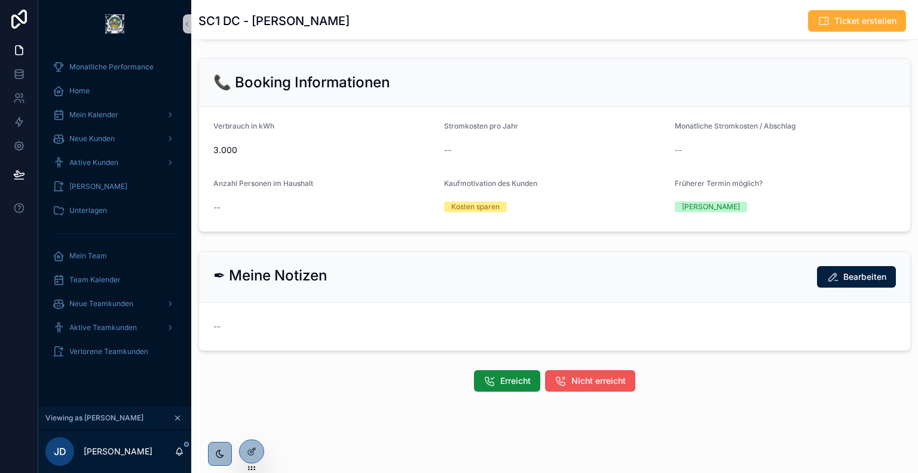
click at [566, 384] on button "Nicht erreicht" at bounding box center [590, 381] width 90 height 22
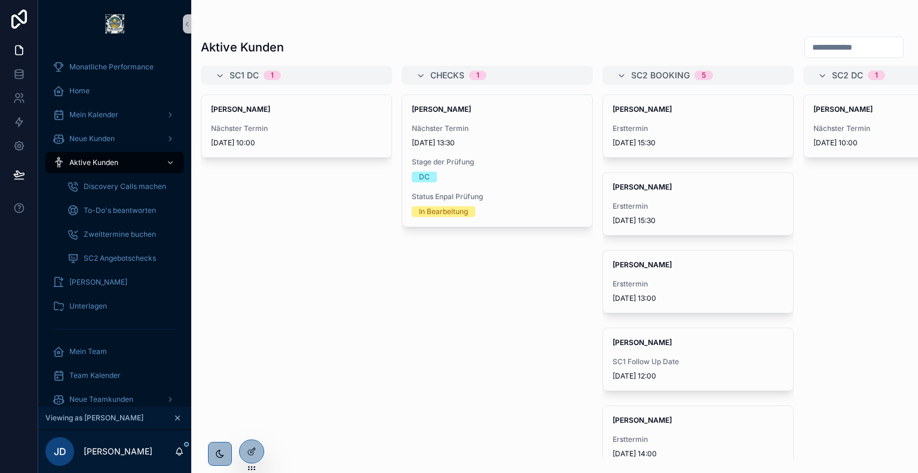
click at [812, 50] on input "scrollable content" at bounding box center [854, 47] width 98 height 17
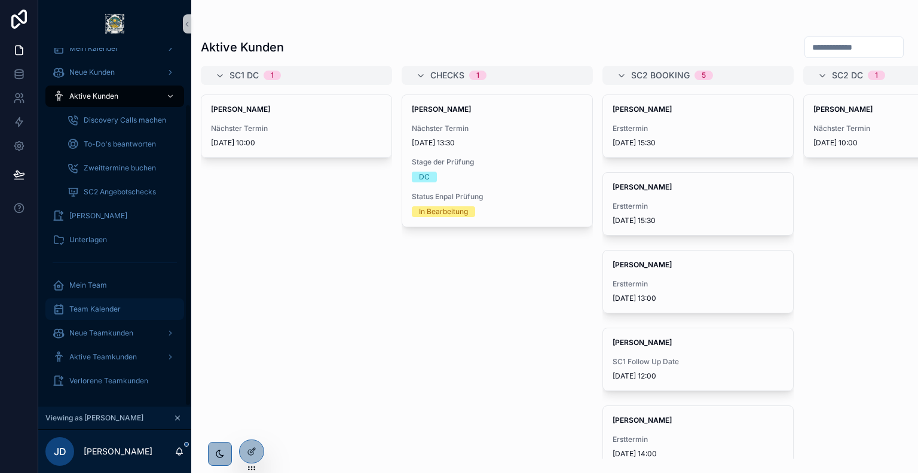
click at [114, 310] on span "Team Kalender" at bounding box center [94, 309] width 51 height 10
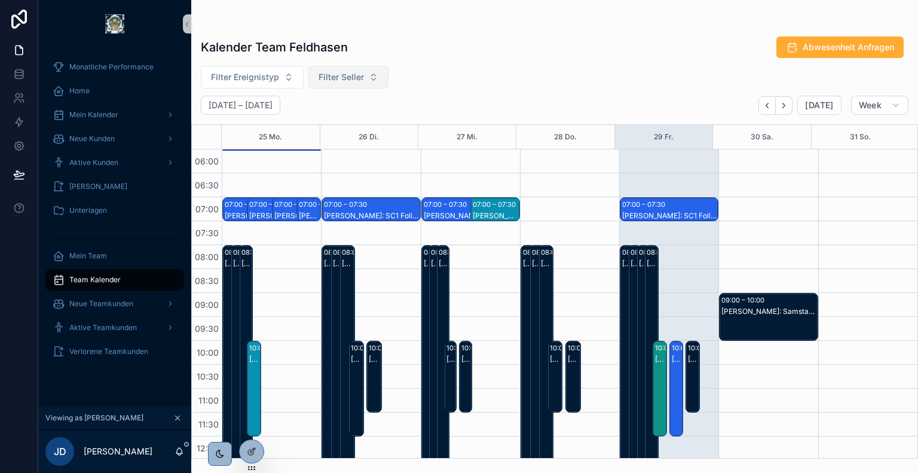
click at [353, 70] on button "Filter Seller" at bounding box center [348, 77] width 80 height 23
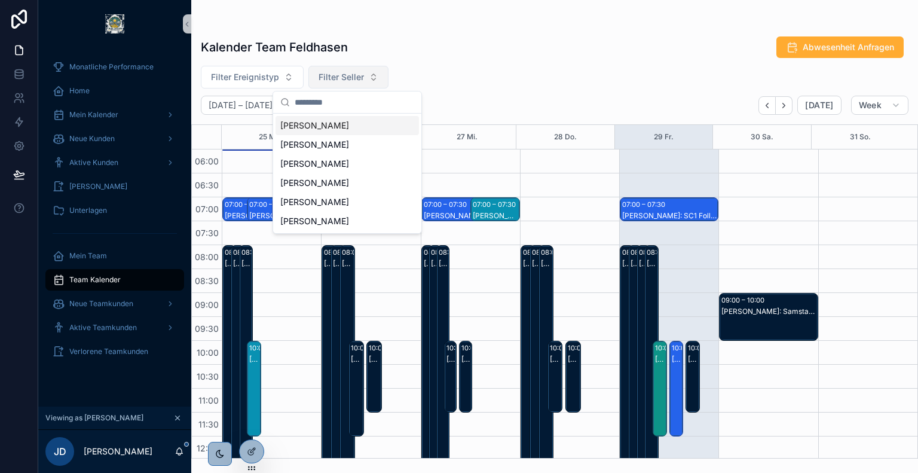
scroll to position [287, 0]
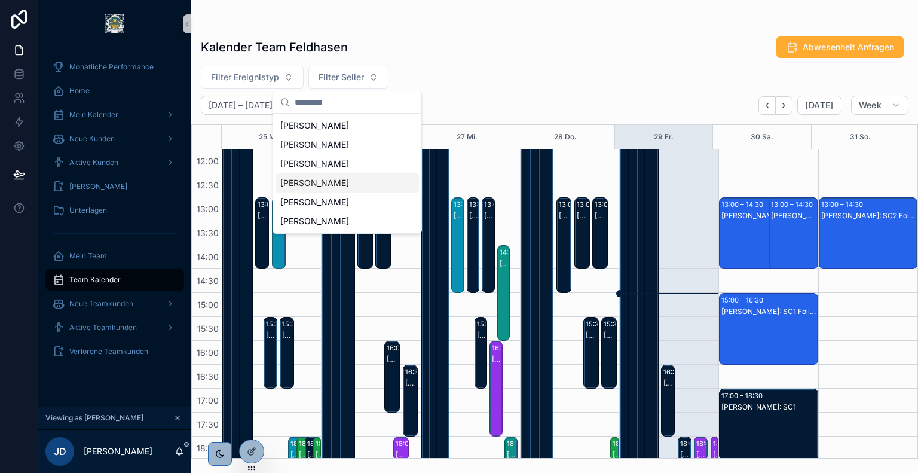
click at [330, 185] on div "[PERSON_NAME]" at bounding box center [347, 182] width 143 height 19
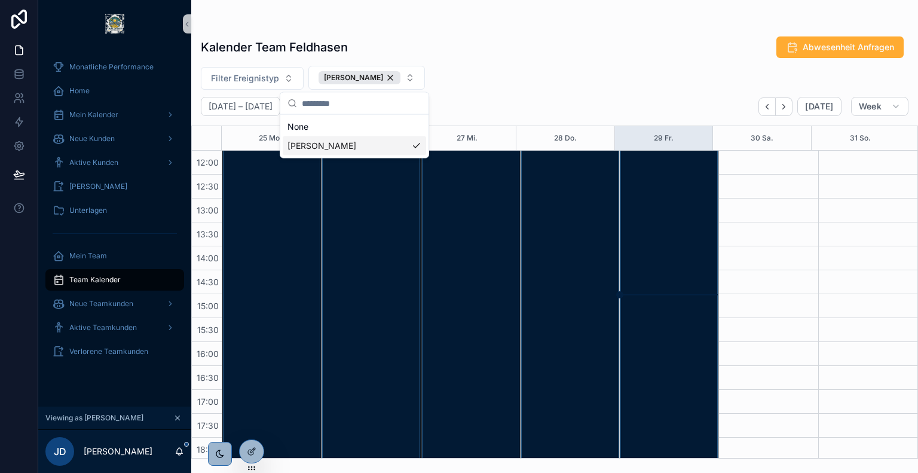
click at [482, 71] on div "Filter Ereignistyp [PERSON_NAME]" at bounding box center [554, 78] width 727 height 24
click at [783, 103] on icon "Next" at bounding box center [783, 106] width 9 height 9
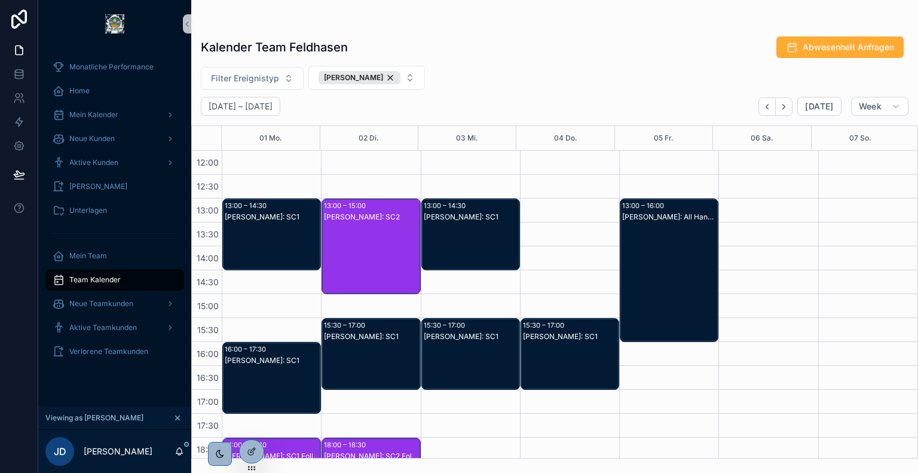
click at [544, 333] on div "[PERSON_NAME]: SC1" at bounding box center [570, 337] width 95 height 10
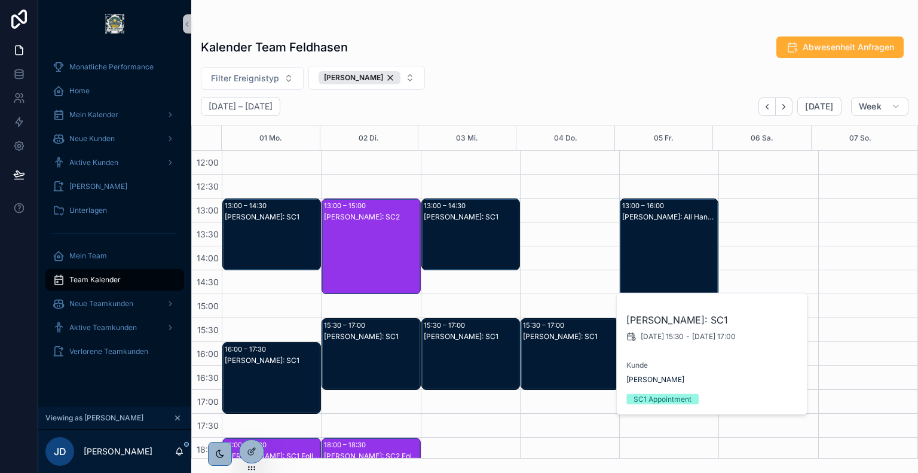
click at [488, 338] on div "[PERSON_NAME]: SC1" at bounding box center [471, 337] width 95 height 10
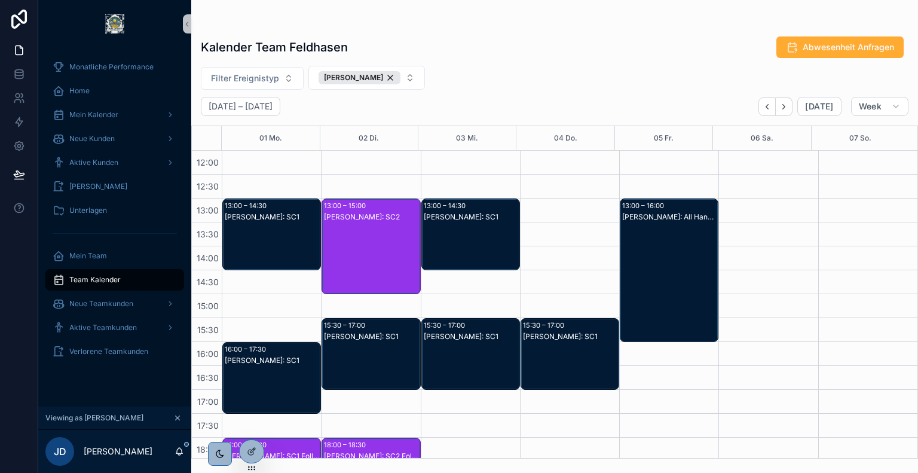
click at [481, 361] on div "[PERSON_NAME]: SC1" at bounding box center [471, 365] width 95 height 69
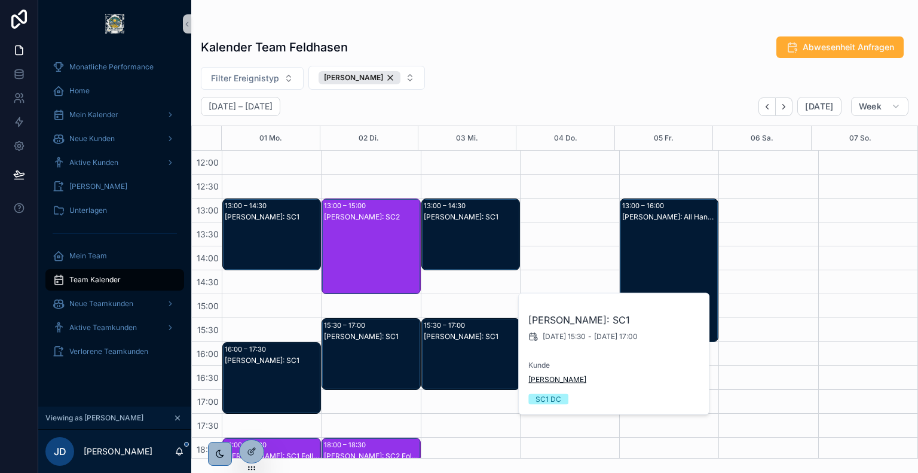
click at [548, 378] on span "[PERSON_NAME]" at bounding box center [557, 380] width 58 height 10
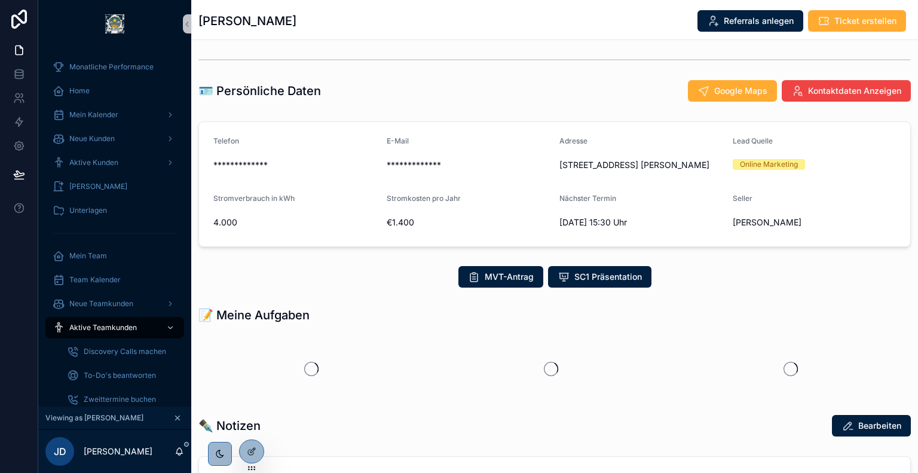
scroll to position [167, 0]
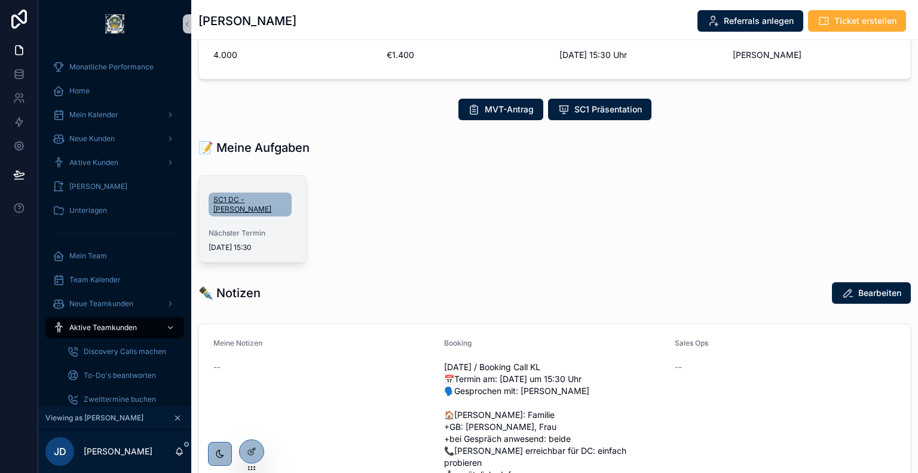
click at [244, 205] on span "SC1 DC - [PERSON_NAME]" at bounding box center [250, 204] width 74 height 19
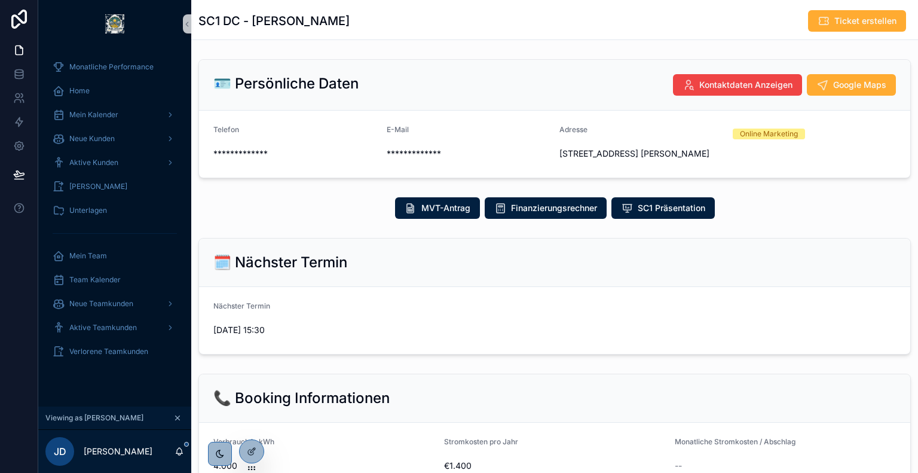
scroll to position [314, 0]
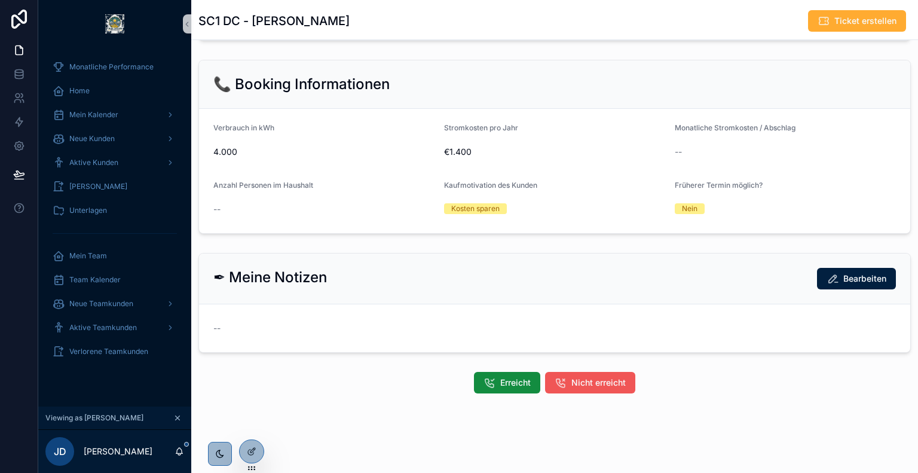
click at [595, 381] on span "Nicht erreicht" at bounding box center [598, 383] width 54 height 12
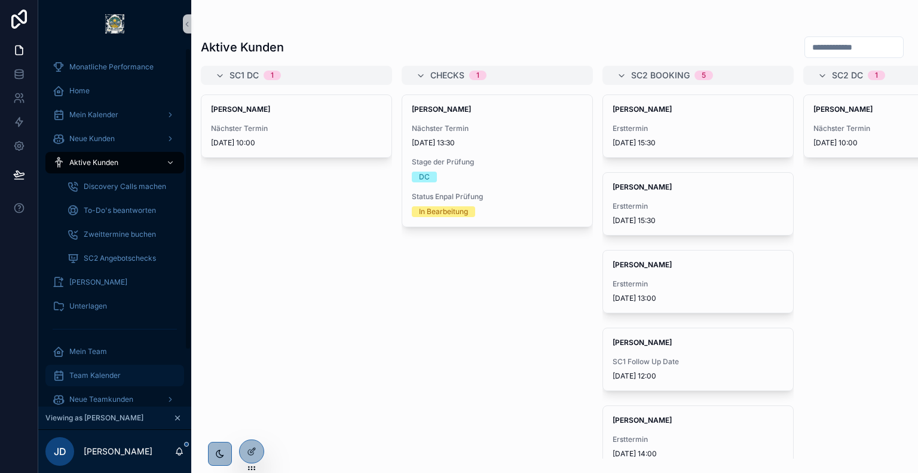
click at [112, 379] on span "Team Kalender" at bounding box center [94, 376] width 51 height 10
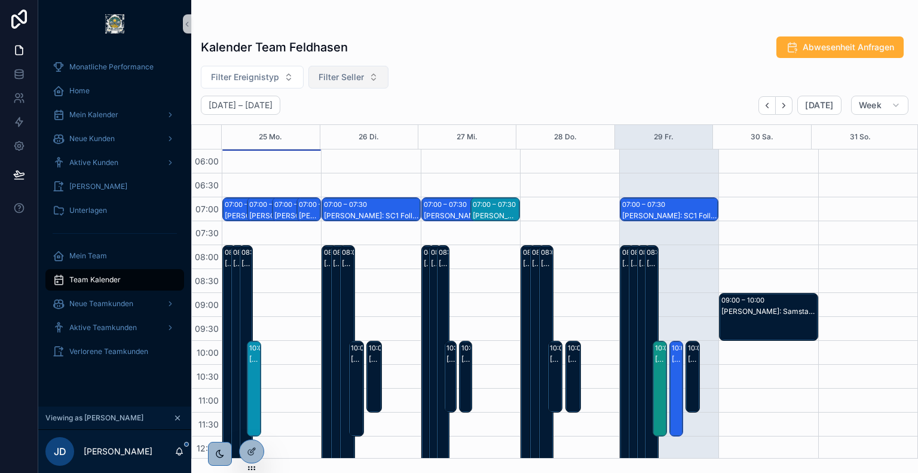
click at [341, 72] on span "Filter Seller" at bounding box center [341, 77] width 45 height 12
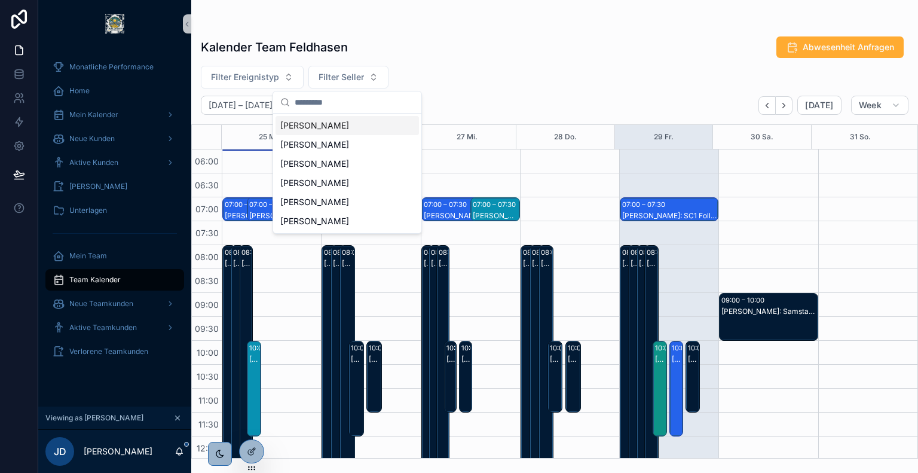
scroll to position [287, 0]
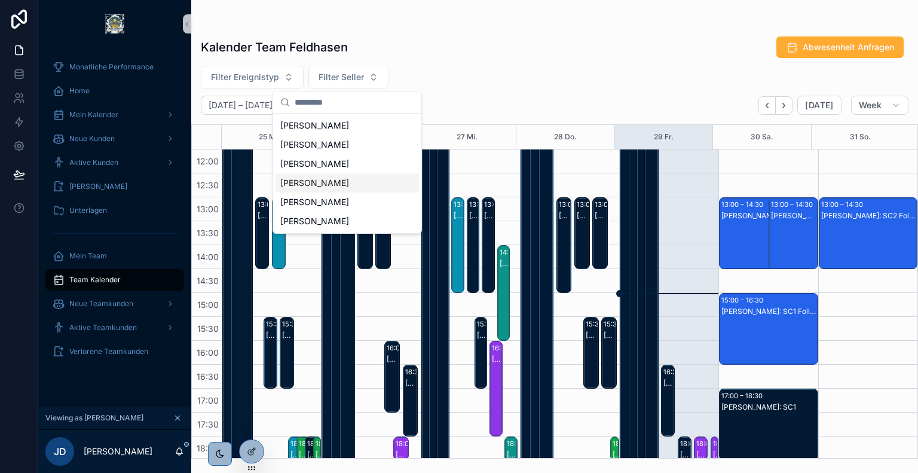
click at [323, 177] on div "[PERSON_NAME]" at bounding box center [347, 182] width 143 height 19
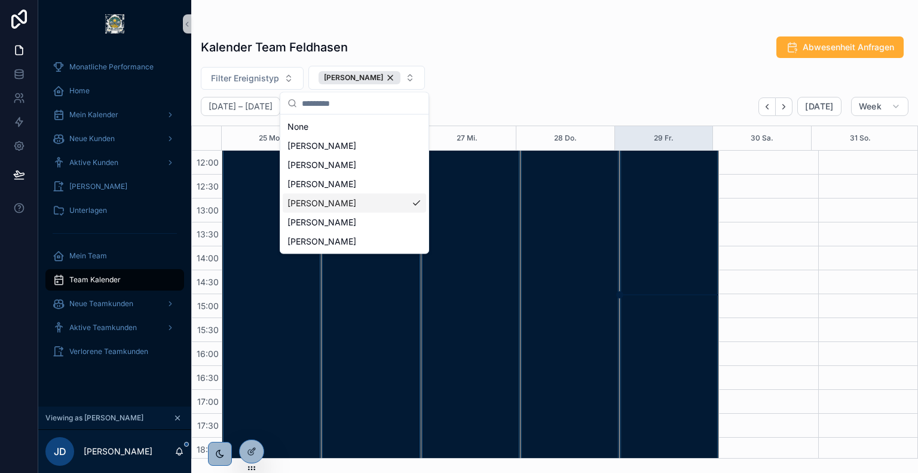
click at [471, 66] on div "Filter Ereignistyp [PERSON_NAME]" at bounding box center [554, 78] width 727 height 24
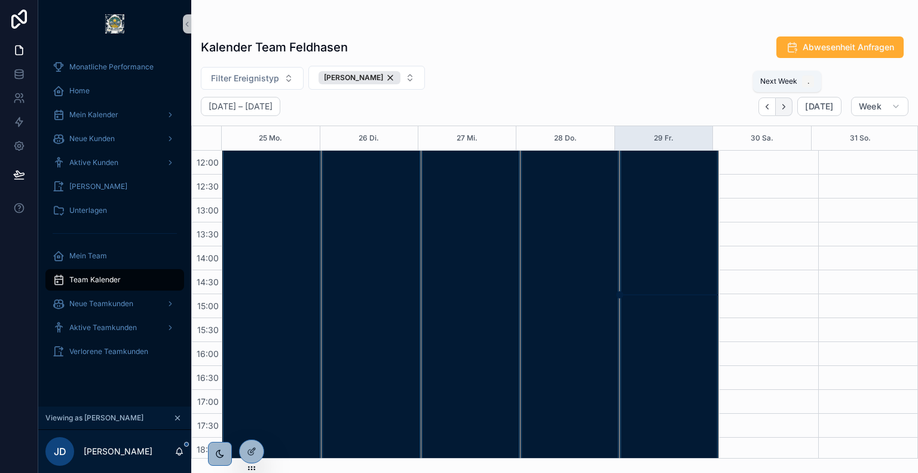
click at [784, 106] on icon "Next" at bounding box center [783, 106] width 9 height 9
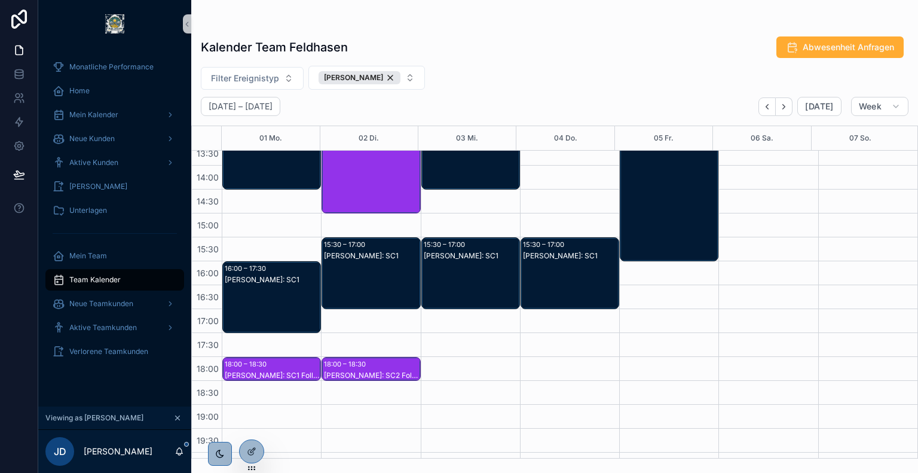
scroll to position [380, 0]
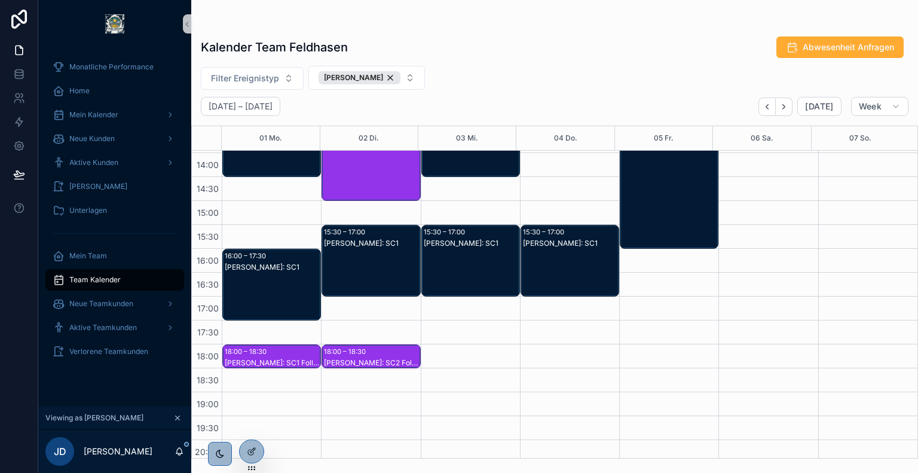
click at [458, 250] on div "[PERSON_NAME]: SC1" at bounding box center [471, 272] width 95 height 69
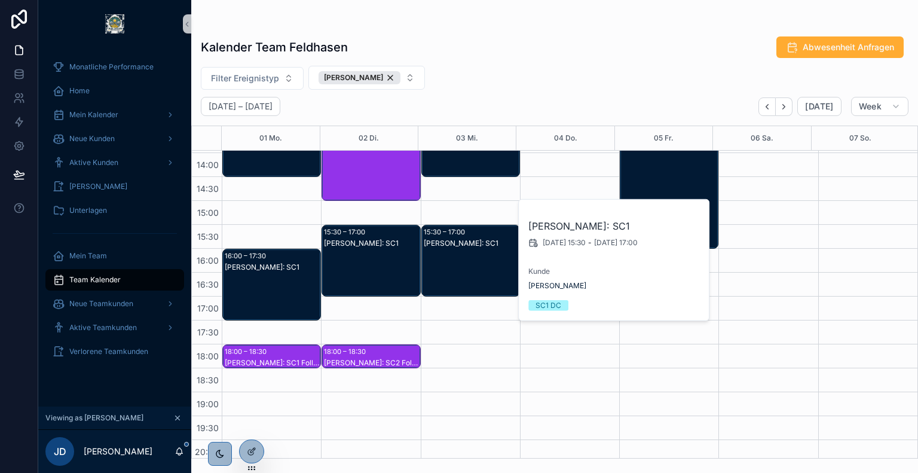
click at [389, 249] on div "[PERSON_NAME]: SC1" at bounding box center [371, 272] width 95 height 69
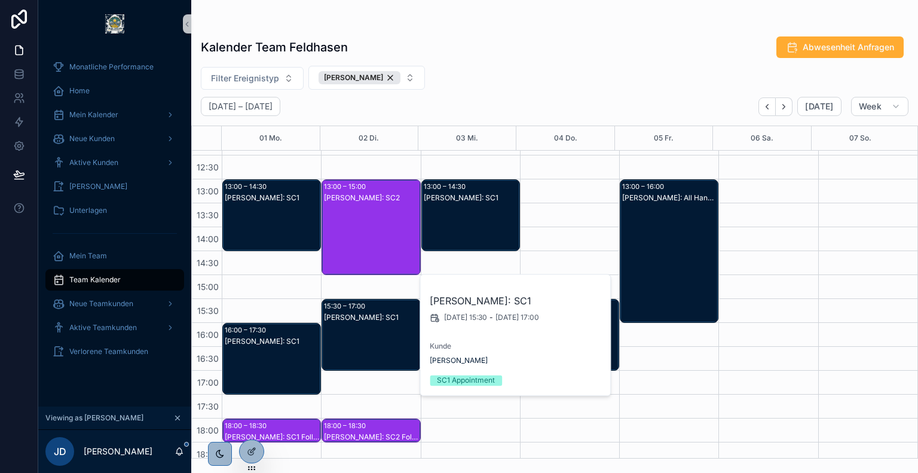
scroll to position [305, 0]
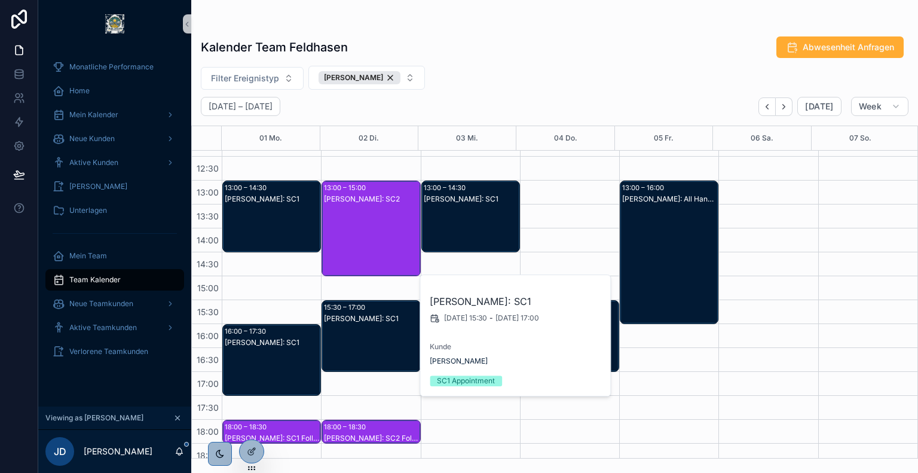
click at [458, 222] on div "[PERSON_NAME]: SC1" at bounding box center [471, 228] width 95 height 69
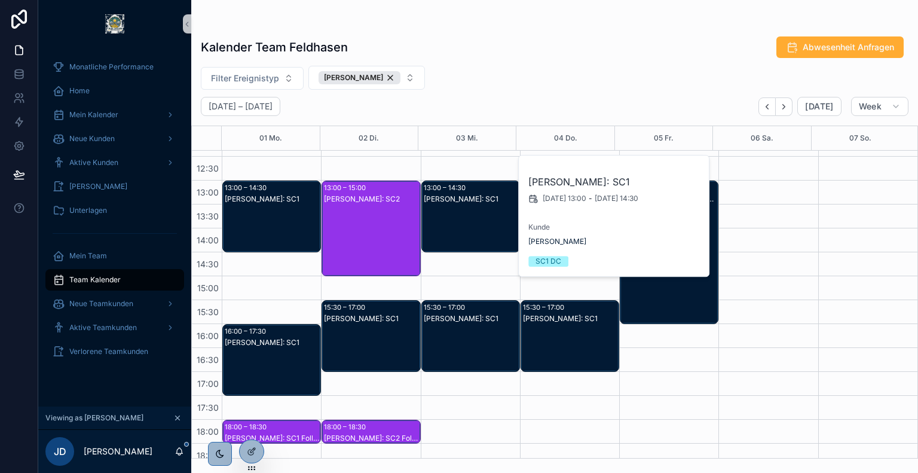
click at [267, 210] on div "[PERSON_NAME]: SC1" at bounding box center [272, 228] width 95 height 69
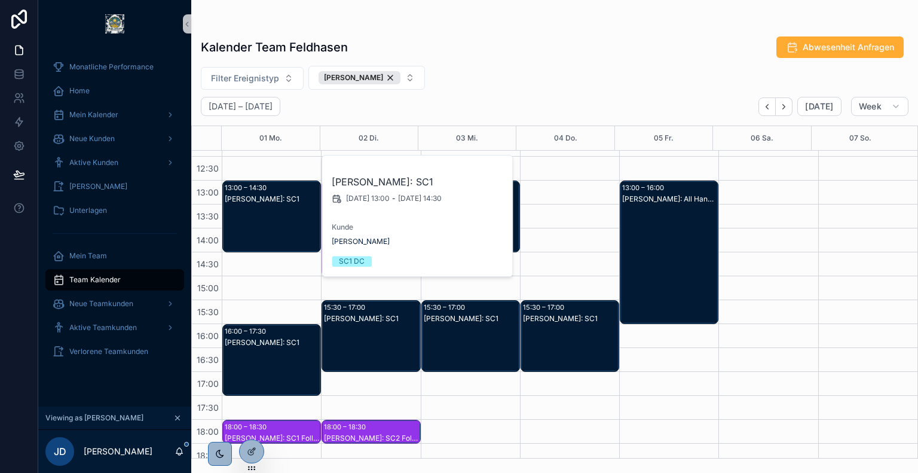
click at [275, 351] on div "[PERSON_NAME]: SC1" at bounding box center [272, 371] width 95 height 69
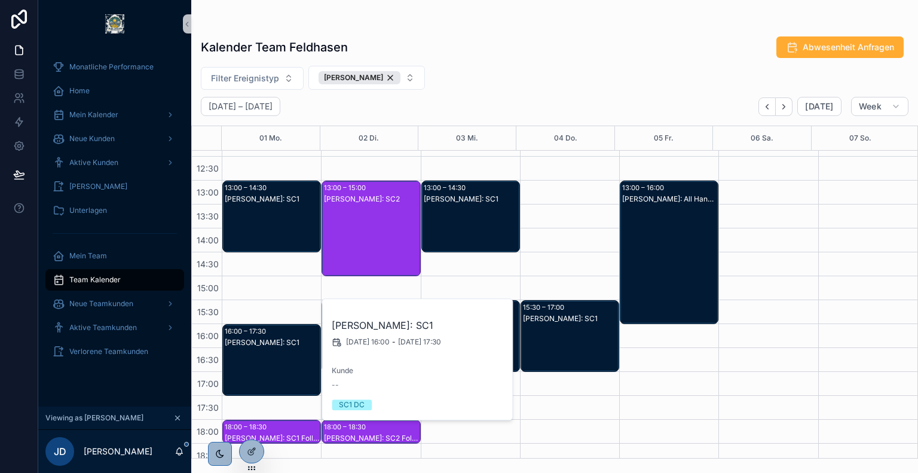
click at [597, 322] on div "[PERSON_NAME]: SC1" at bounding box center [570, 319] width 95 height 10
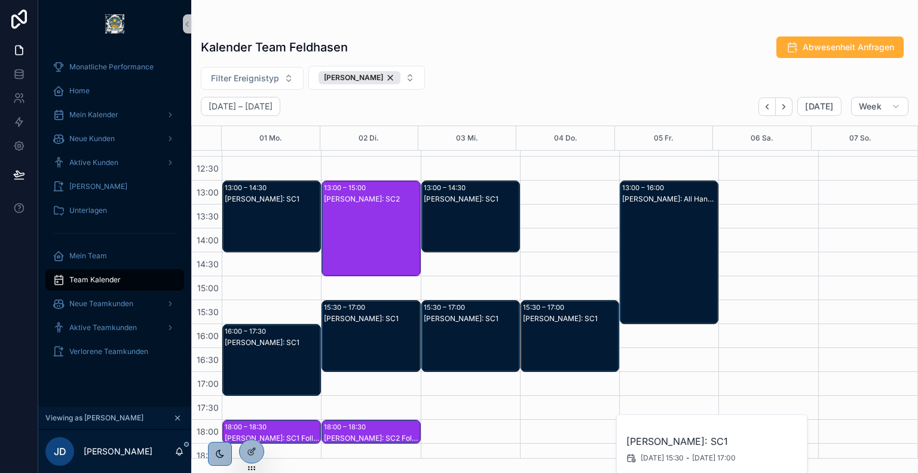
scroll to position [52, 0]
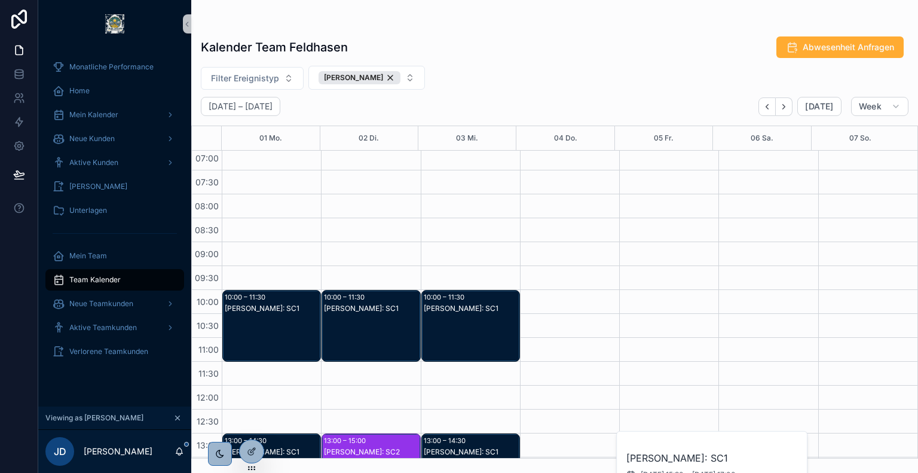
click at [472, 320] on div "[PERSON_NAME]: SC1" at bounding box center [471, 337] width 95 height 69
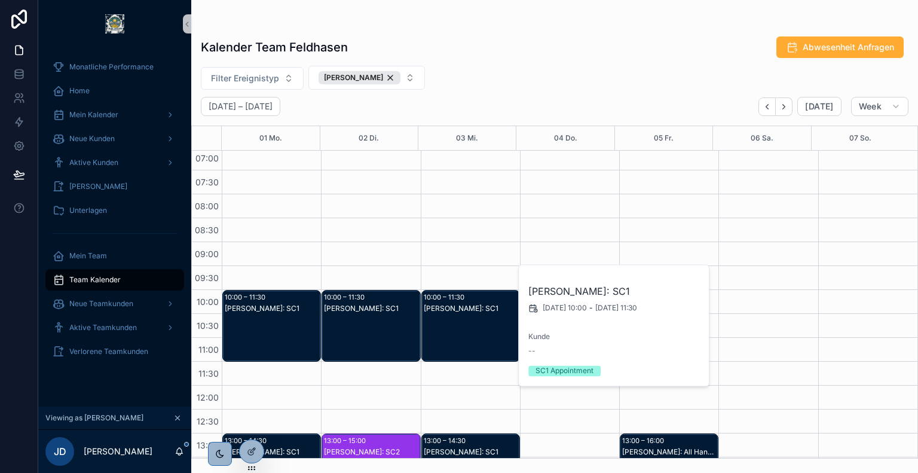
click at [371, 315] on div "[PERSON_NAME]: SC1" at bounding box center [371, 337] width 95 height 69
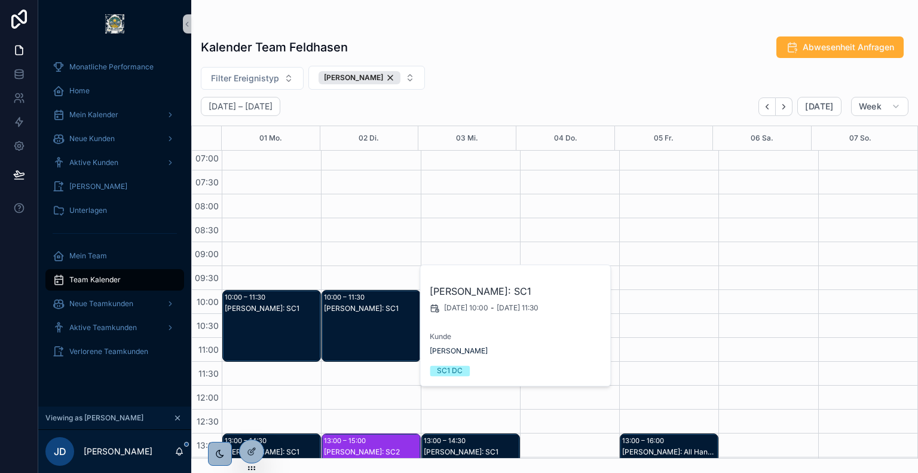
click at [267, 320] on div "[PERSON_NAME]: SC1" at bounding box center [272, 337] width 95 height 69
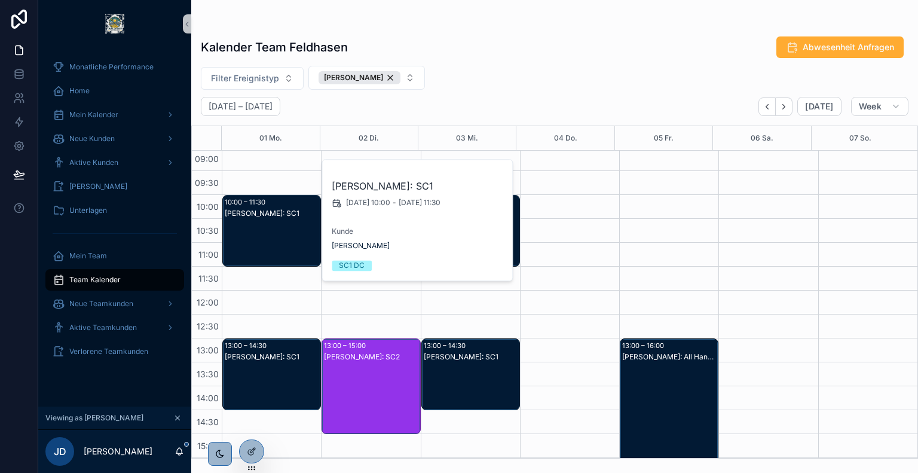
scroll to position [157, 0]
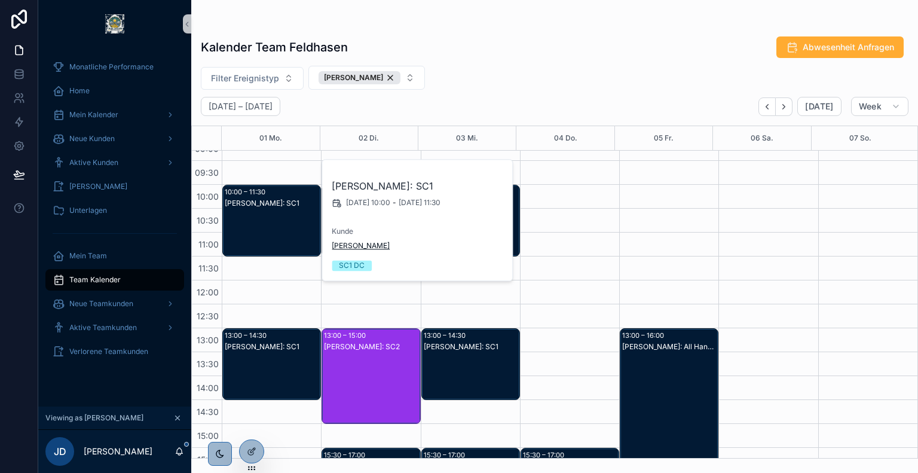
click at [348, 247] on span "[PERSON_NAME]" at bounding box center [361, 246] width 58 height 10
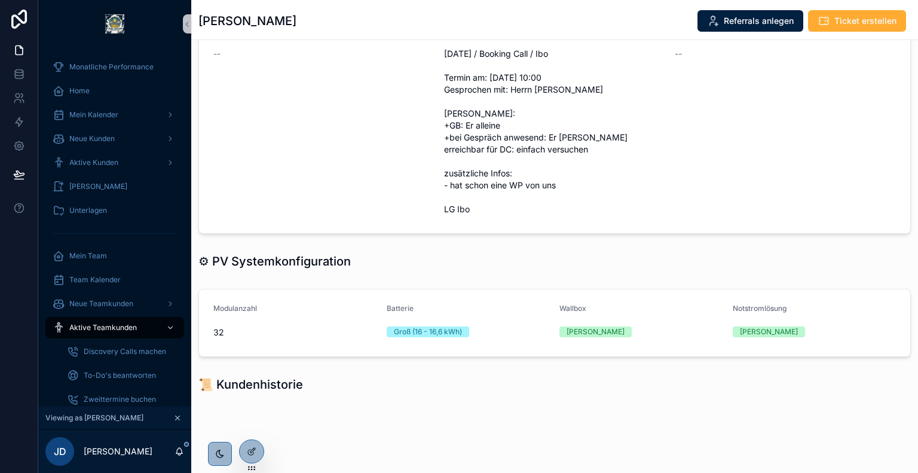
scroll to position [259, 0]
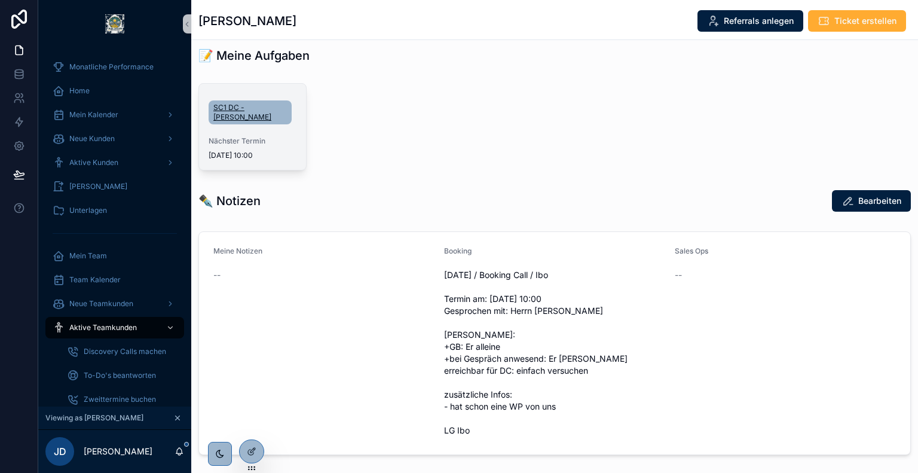
click at [258, 105] on span "SC1 DC - [PERSON_NAME]" at bounding box center [250, 112] width 74 height 19
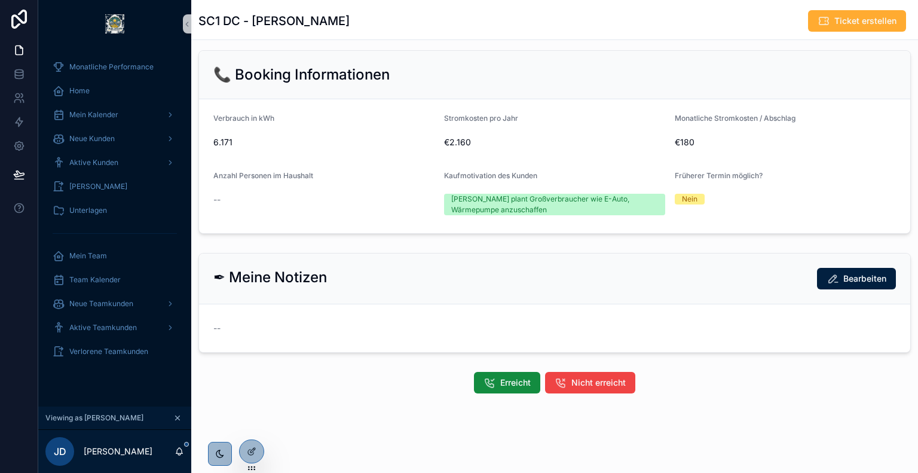
scroll to position [323, 0]
click at [566, 381] on button "Nicht erreicht" at bounding box center [590, 383] width 90 height 22
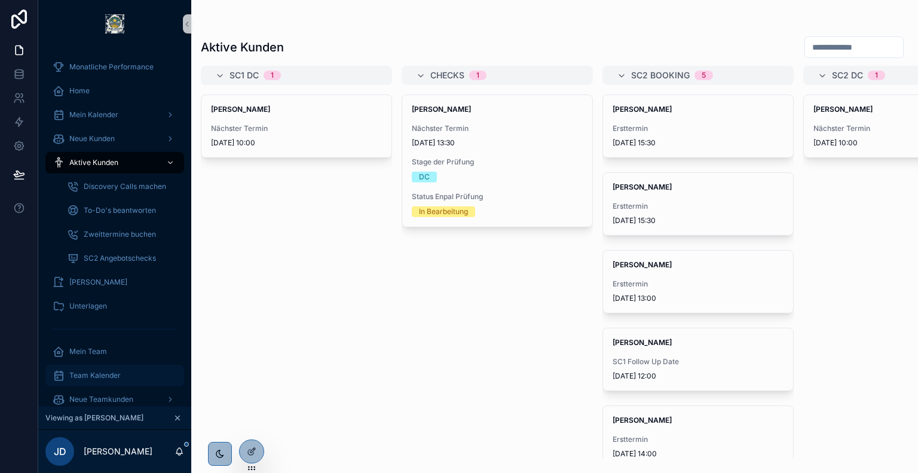
click at [110, 376] on span "Team Kalender" at bounding box center [94, 376] width 51 height 10
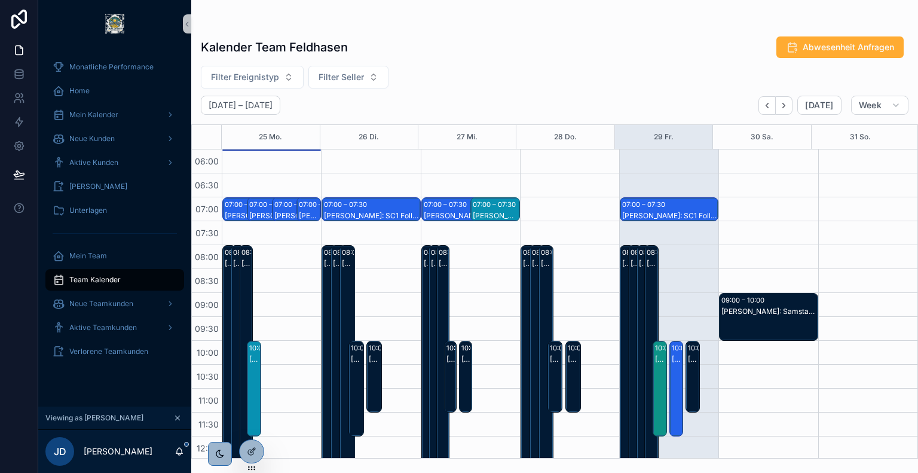
click at [267, 83] on button "Filter Ereignistyp" at bounding box center [252, 77] width 103 height 23
click at [275, 81] on span "Filter Ereignistyp" at bounding box center [245, 77] width 68 height 12
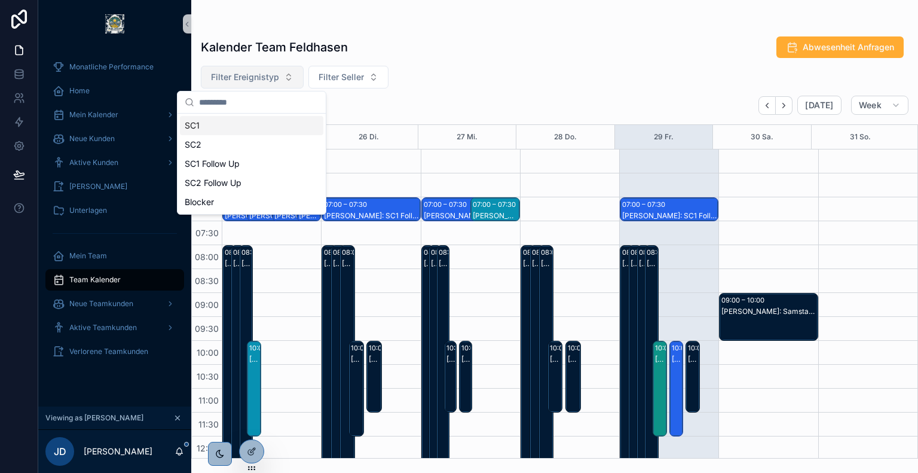
scroll to position [287, 0]
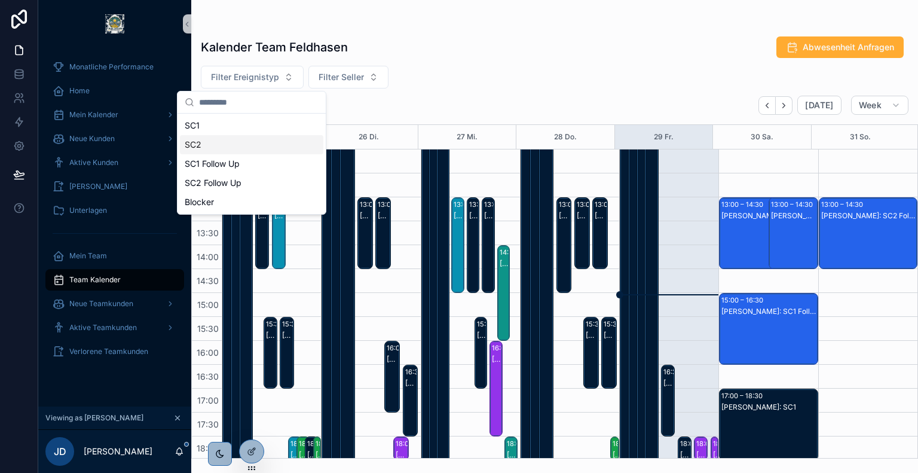
click at [243, 148] on div "SC2" at bounding box center [251, 144] width 143 height 19
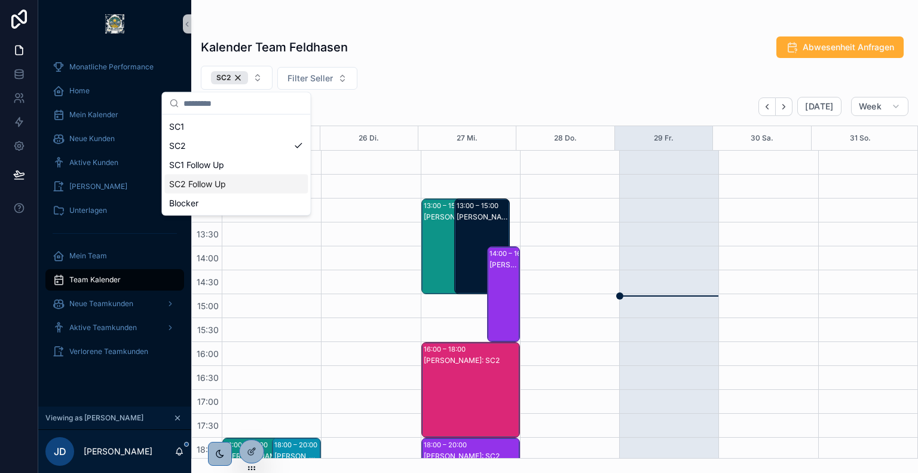
click at [252, 189] on div "SC2 Follow Up" at bounding box center [235, 184] width 143 height 19
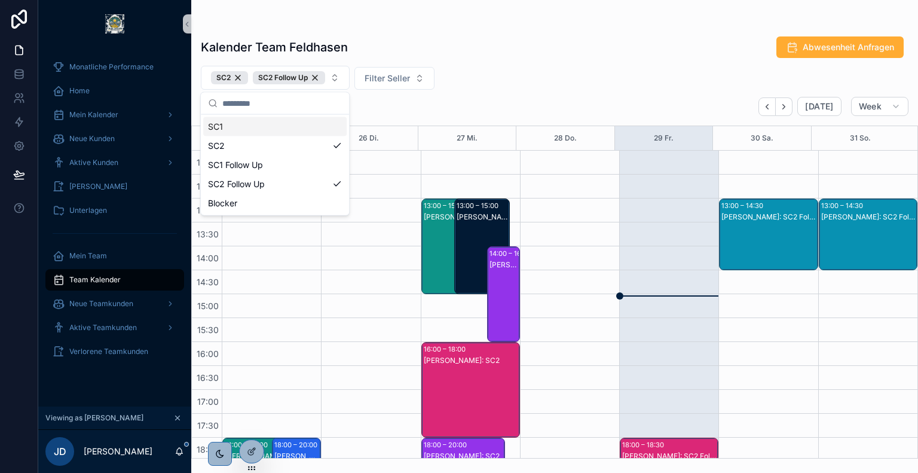
click at [467, 60] on div "Kalender Team Feldhasen Abwesenheit Anfragen SC2 SC2 Follow Up Filter Seller [D…" at bounding box center [554, 244] width 727 height 430
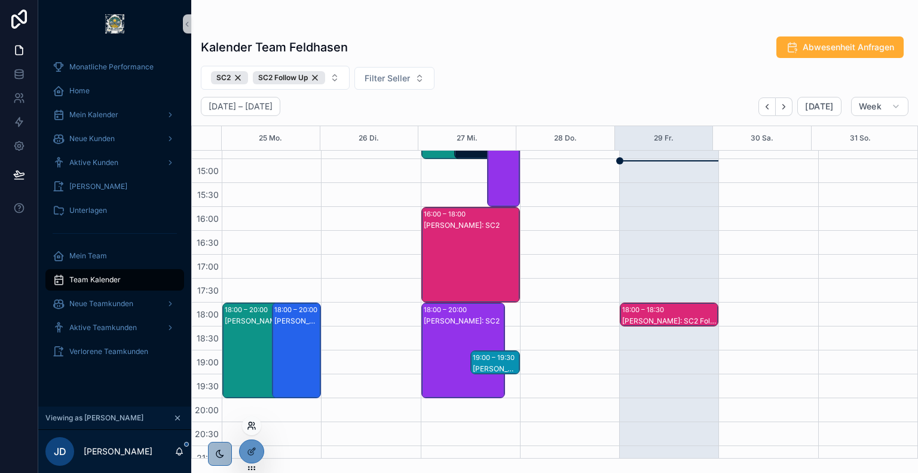
click at [250, 423] on icon at bounding box center [252, 426] width 10 height 10
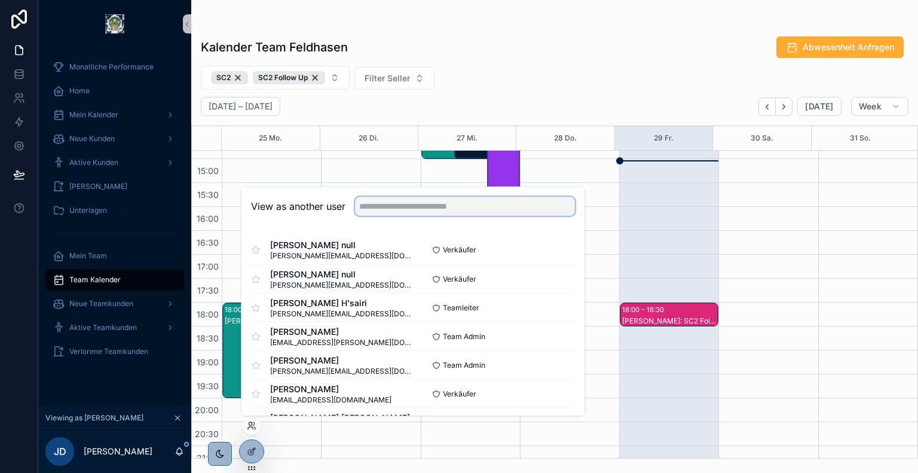
click at [447, 213] on input "text" at bounding box center [465, 206] width 220 height 19
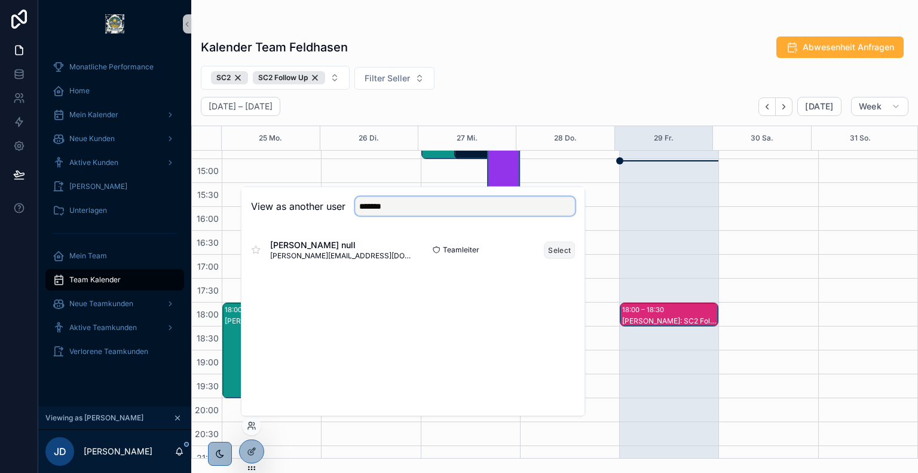
type input "*******"
click at [554, 253] on button "Select" at bounding box center [559, 249] width 31 height 17
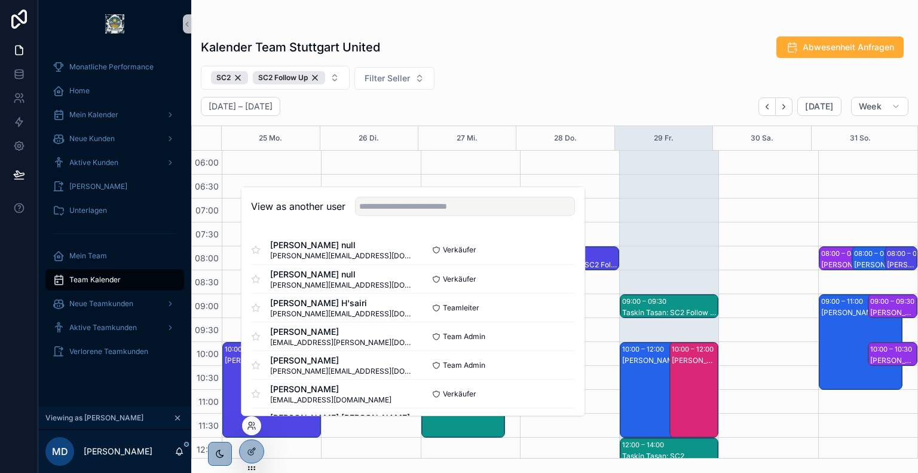
scroll to position [287, 0]
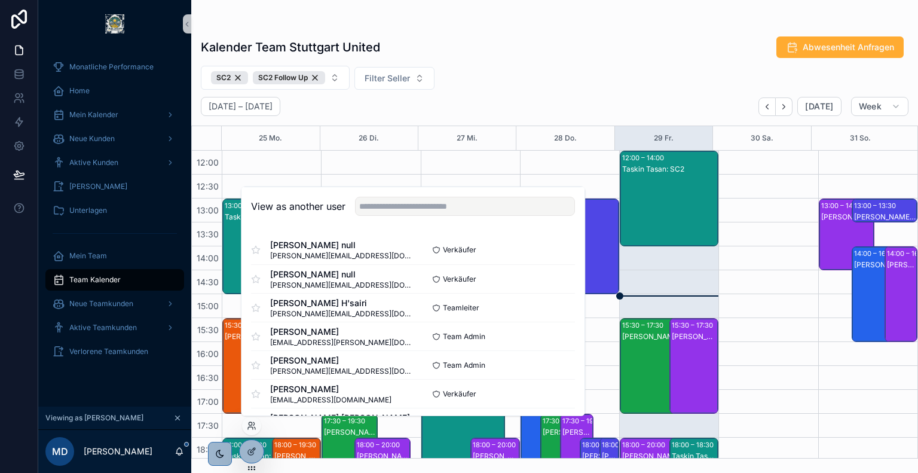
click at [552, 38] on div "Kalender Team Stuttgart United Abwesenheit Anfragen" at bounding box center [555, 47] width 708 height 23
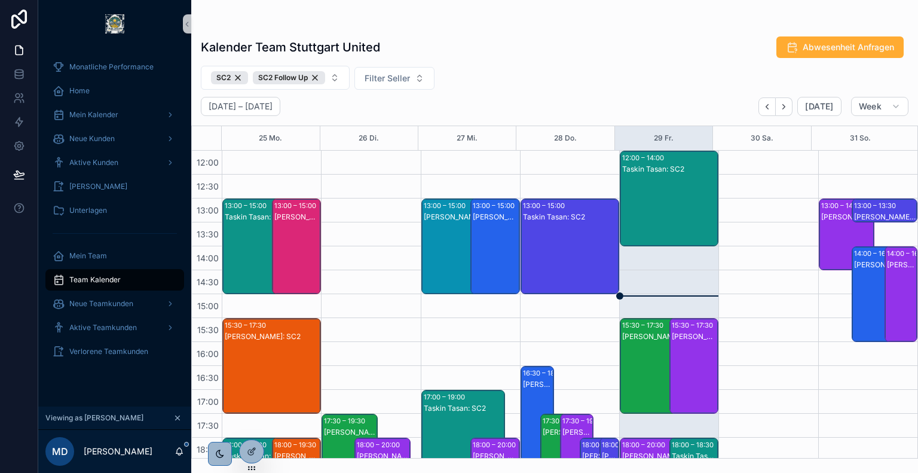
click at [686, 341] on div "[PERSON_NAME]: SC2" at bounding box center [695, 377] width 46 height 93
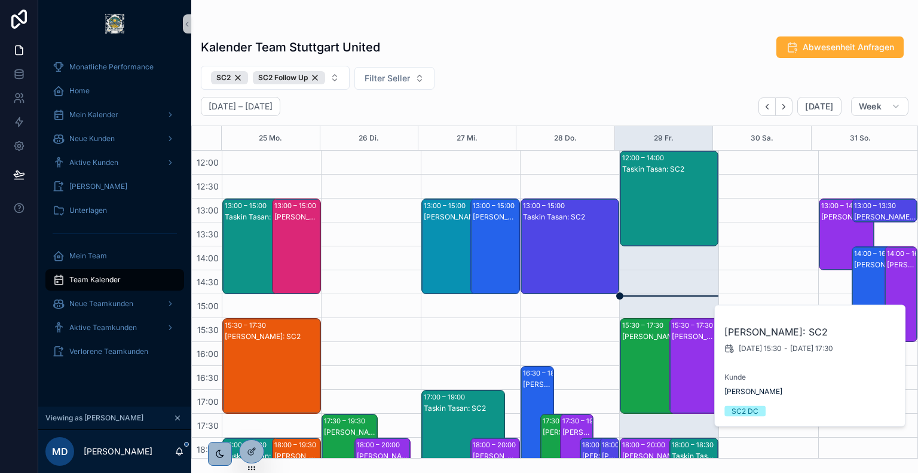
click at [647, 342] on div "[PERSON_NAME]: SC2" at bounding box center [662, 377] width 80 height 93
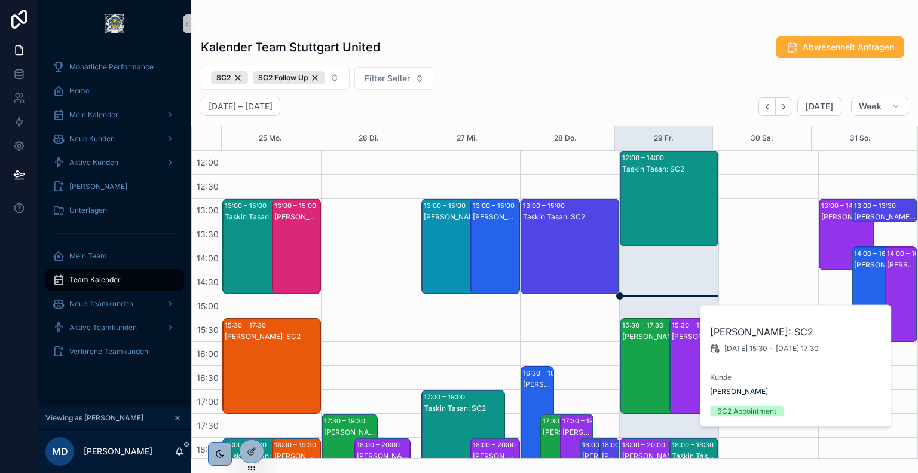
click at [674, 332] on div "[PERSON_NAME]: SC2" at bounding box center [695, 337] width 46 height 10
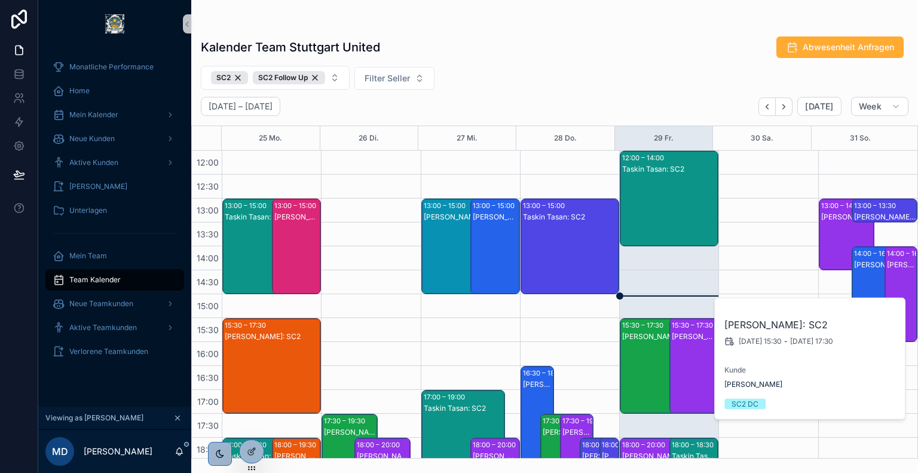
scroll to position [373, 0]
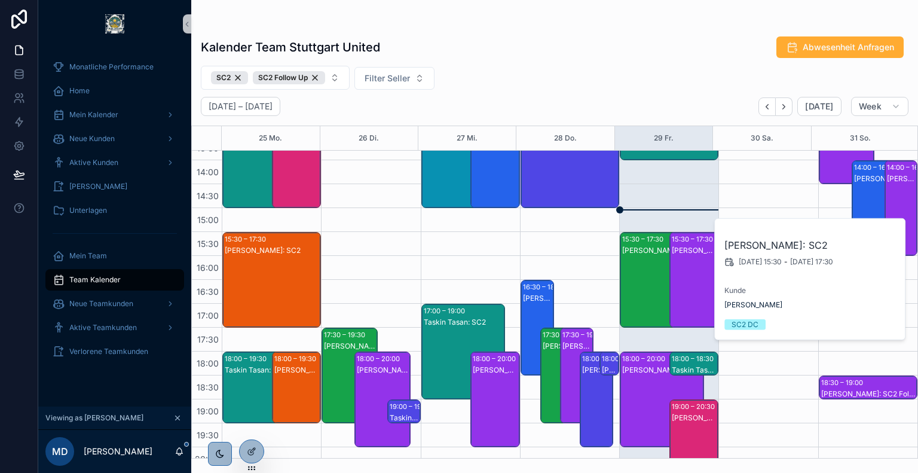
click at [638, 368] on div "[PERSON_NAME]: SC2" at bounding box center [662, 370] width 80 height 10
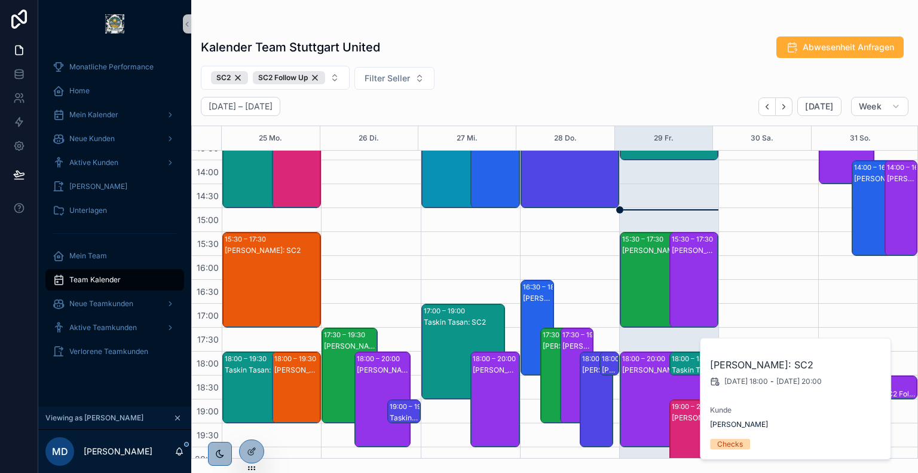
scroll to position [457, 0]
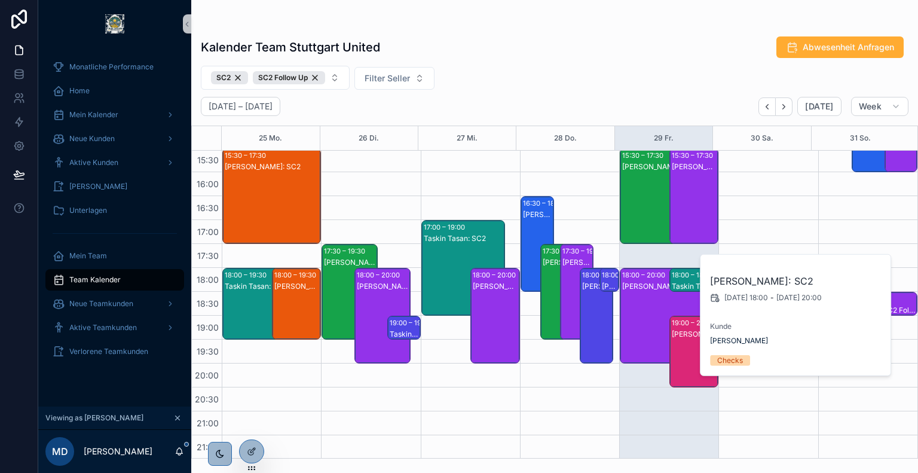
click at [686, 347] on div "[PERSON_NAME] [PERSON_NAME]: SC2 Follow Up" at bounding box center [695, 363] width 46 height 69
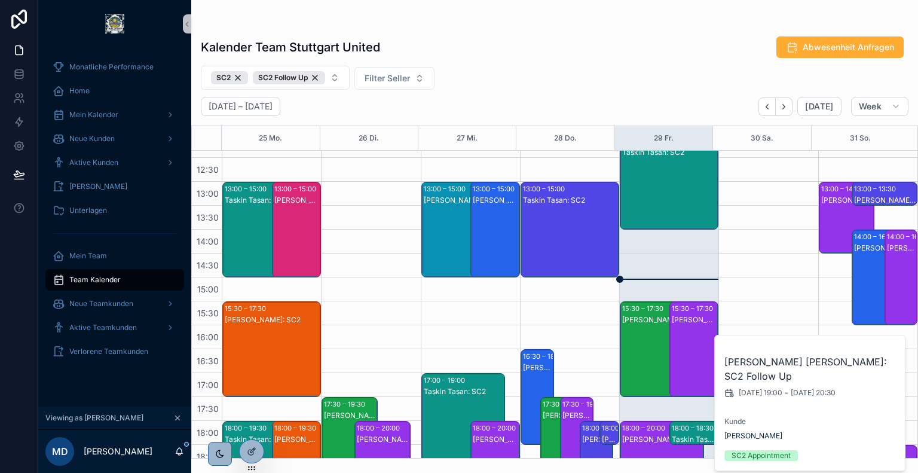
scroll to position [301, 0]
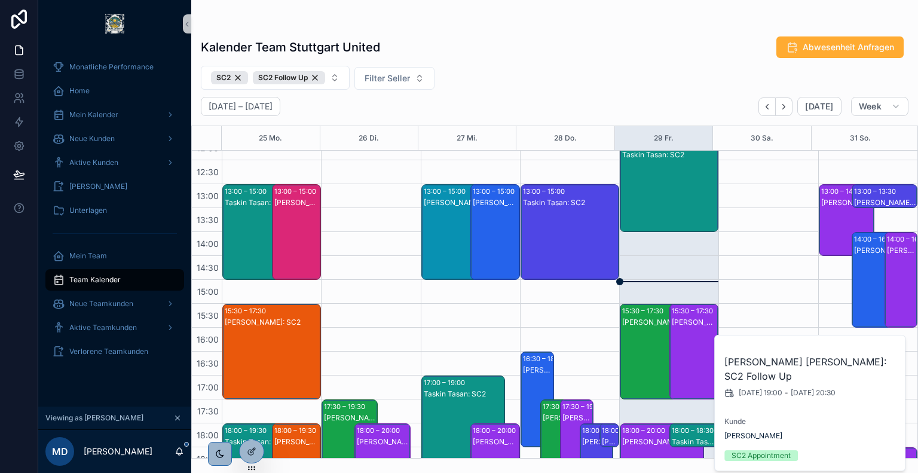
click at [841, 205] on div "[PERSON_NAME]: SC2 Follow Up" at bounding box center [847, 203] width 53 height 10
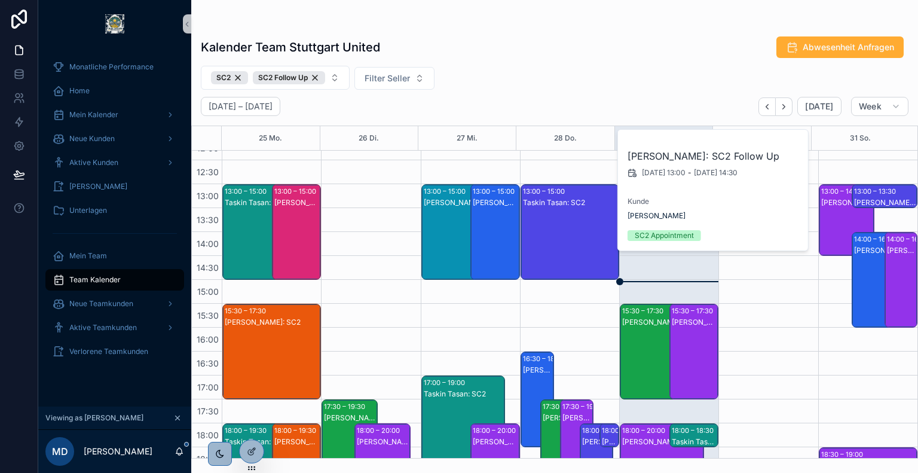
scroll to position [428, 0]
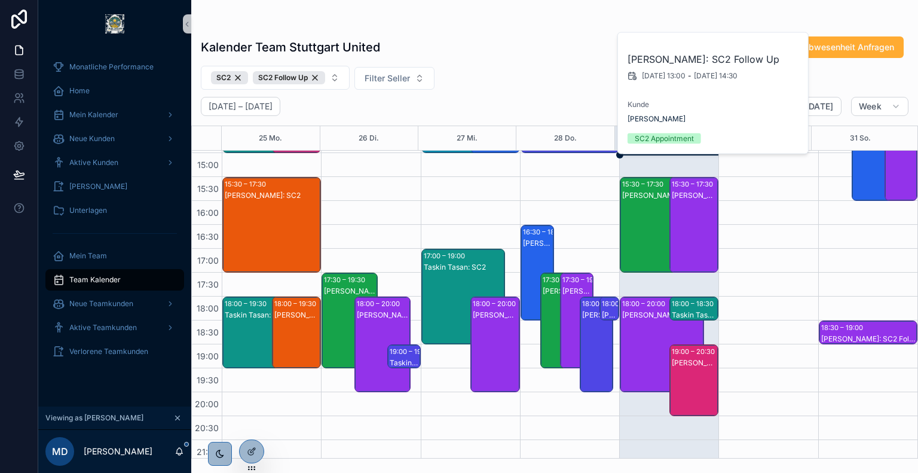
click at [530, 113] on div "[DATE] – [DATE] [DATE] Week" at bounding box center [554, 106] width 727 height 19
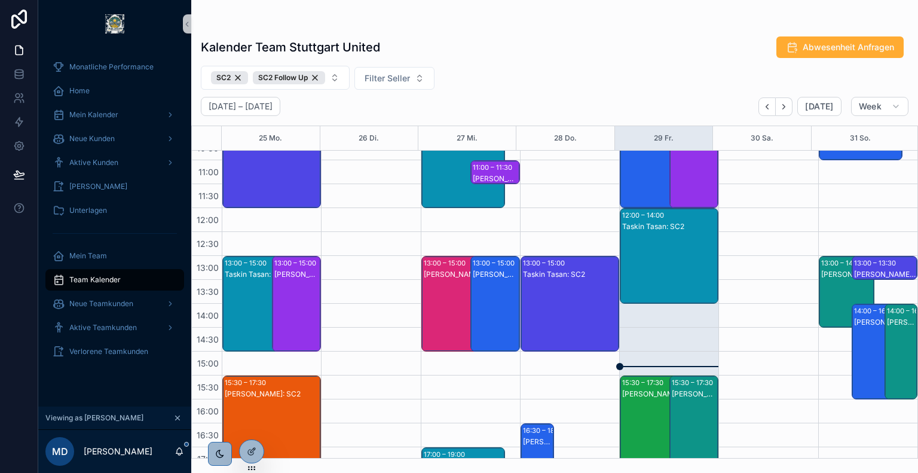
scroll to position [230, 0]
click at [668, 258] on div "Taskin Tasan: SC2" at bounding box center [669, 267] width 95 height 93
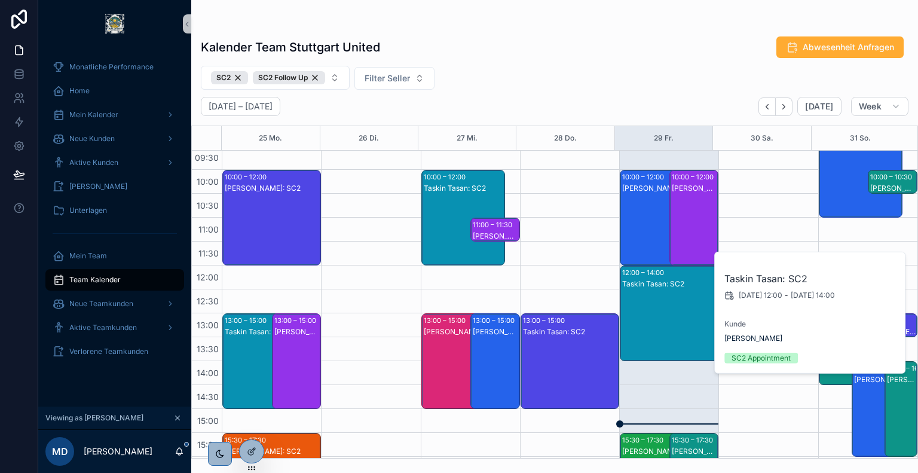
scroll to position [172, 0]
click at [683, 231] on div "[PERSON_NAME] [PERSON_NAME]: SC2" at bounding box center [695, 229] width 46 height 93
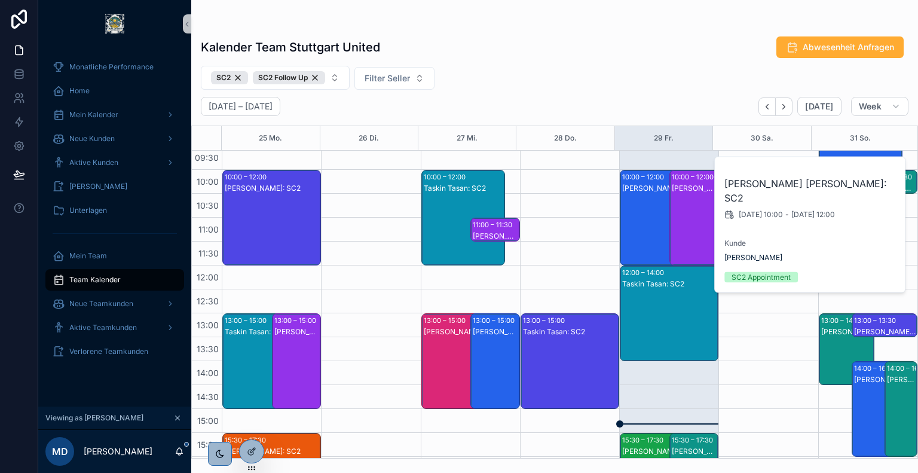
click at [641, 221] on div "[PERSON_NAME]: SC2" at bounding box center [662, 229] width 80 height 93
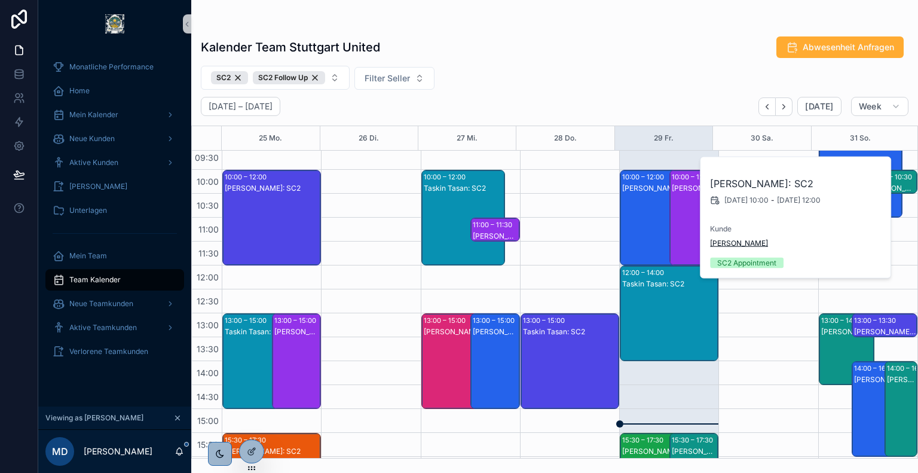
click at [723, 247] on span "[PERSON_NAME]" at bounding box center [739, 244] width 58 height 10
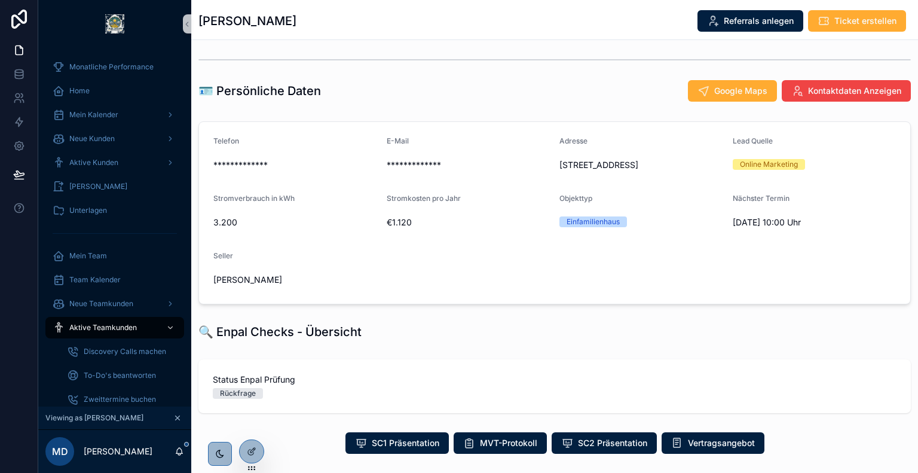
scroll to position [177, 0]
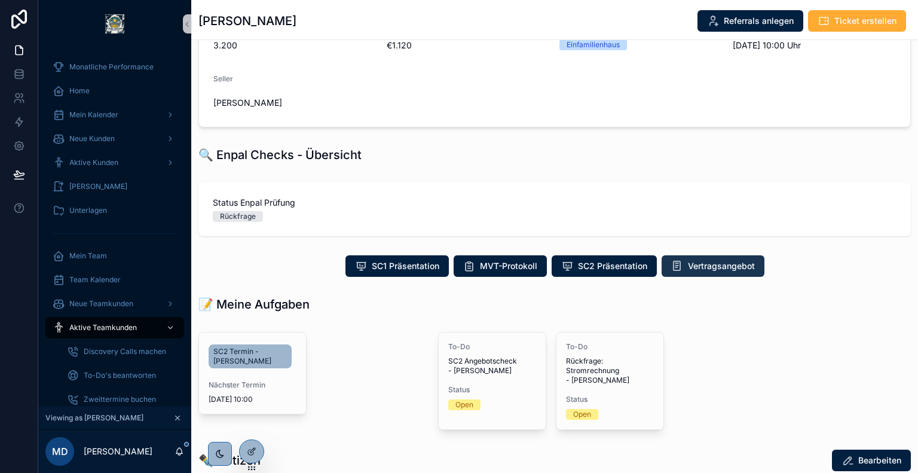
click at [708, 272] on span "Vertragsangebot" at bounding box center [721, 266] width 67 height 12
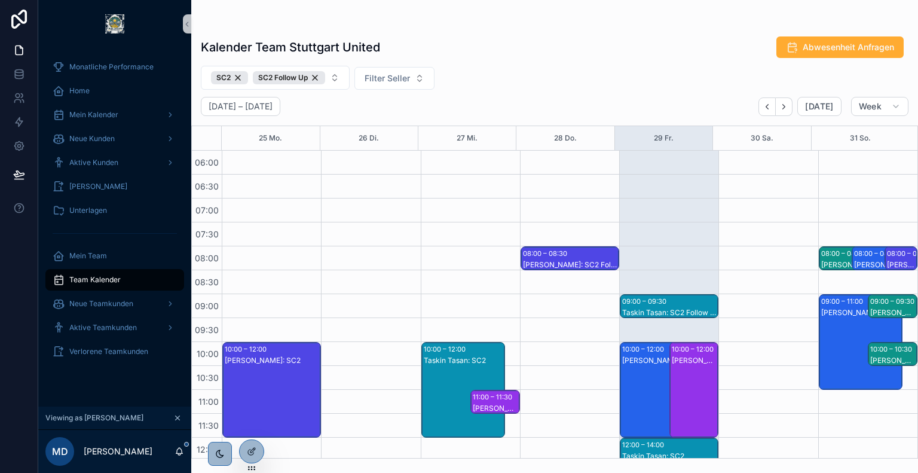
scroll to position [363, 0]
